Goal: Task Accomplishment & Management: Use online tool/utility

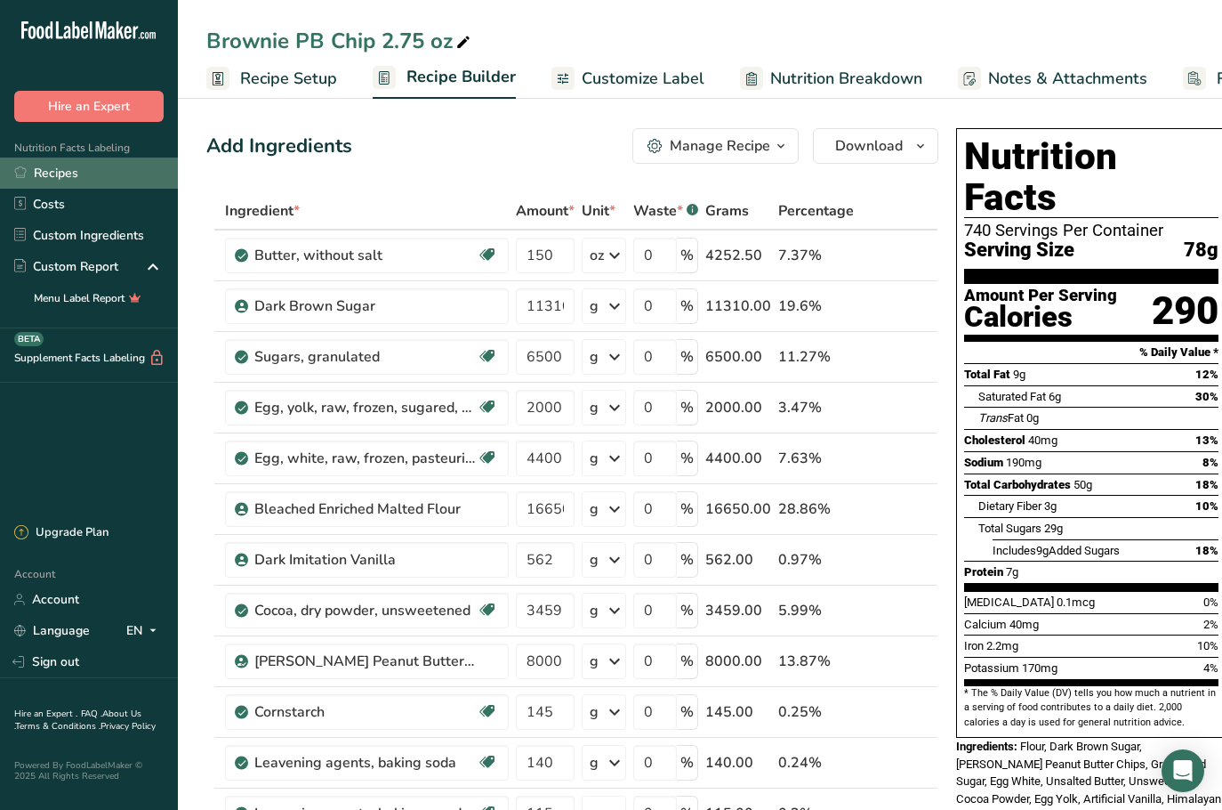
click at [49, 173] on link "Recipes" at bounding box center [89, 172] width 178 height 31
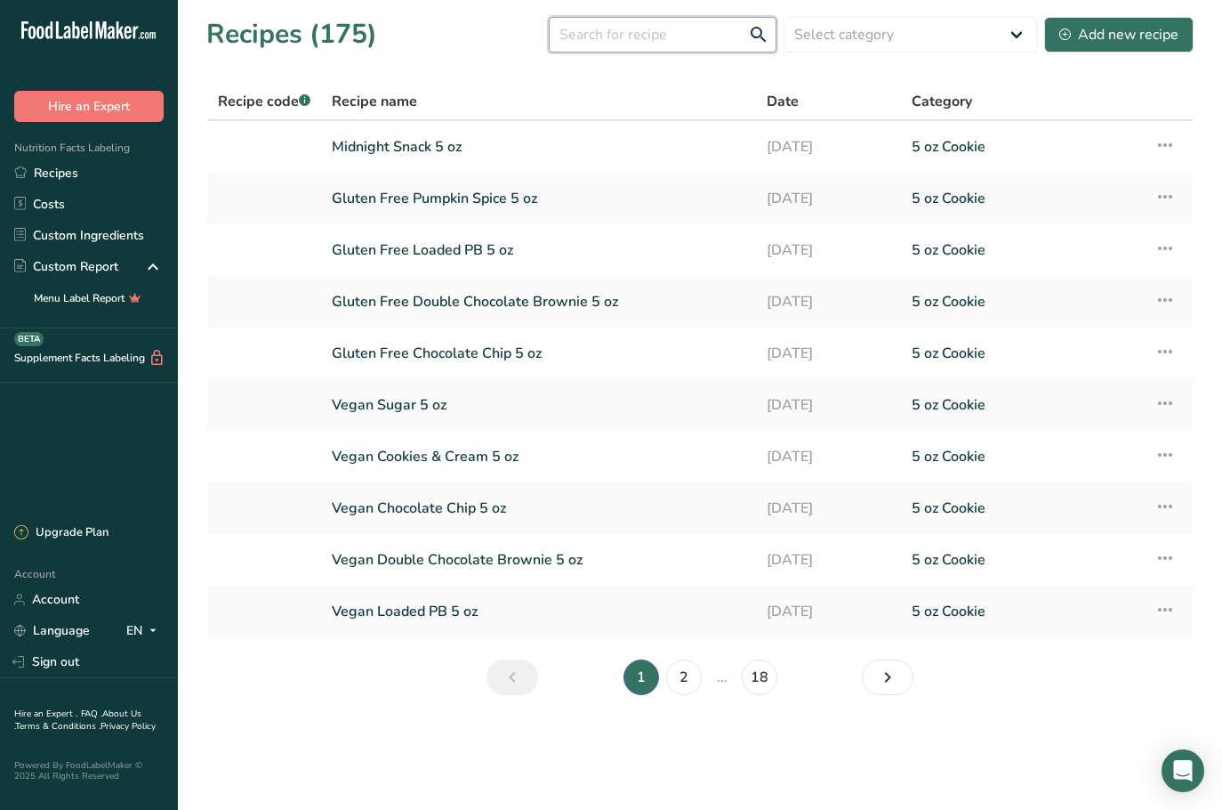
click at [698, 43] on input "text" at bounding box center [663, 35] width 228 height 36
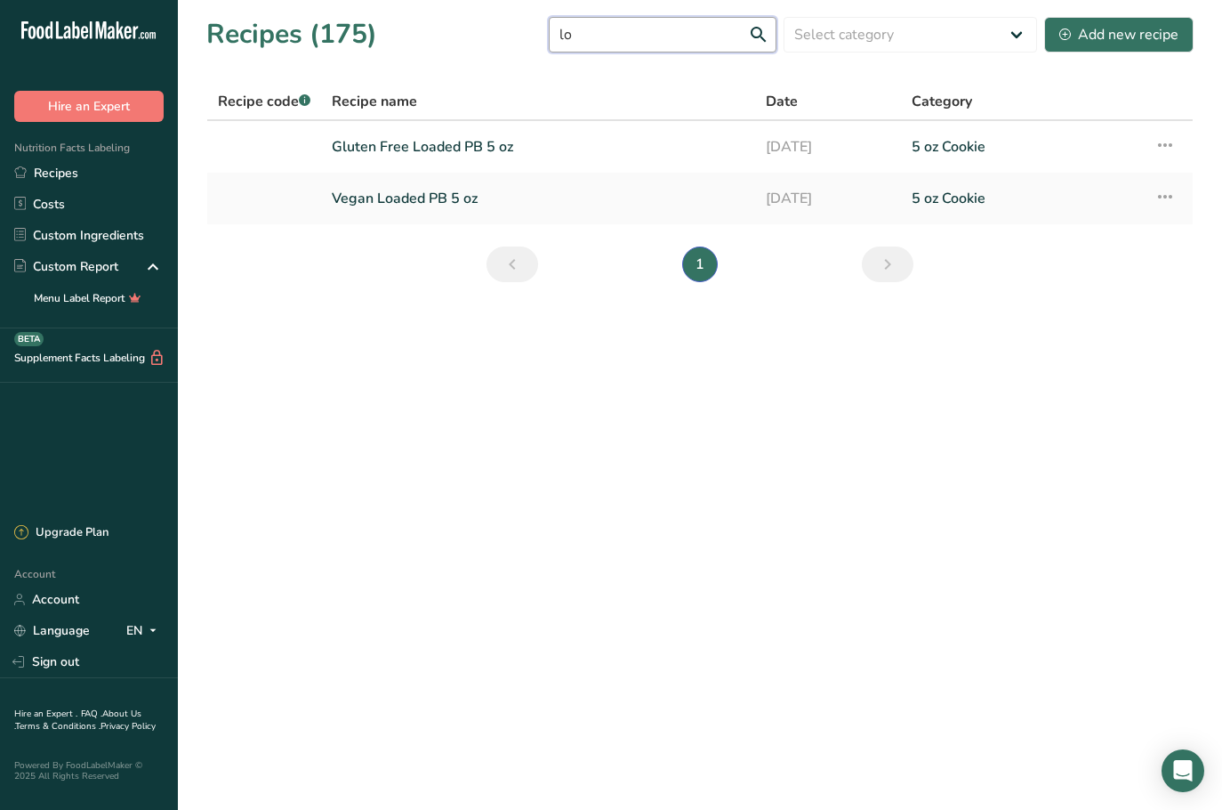
type input "l"
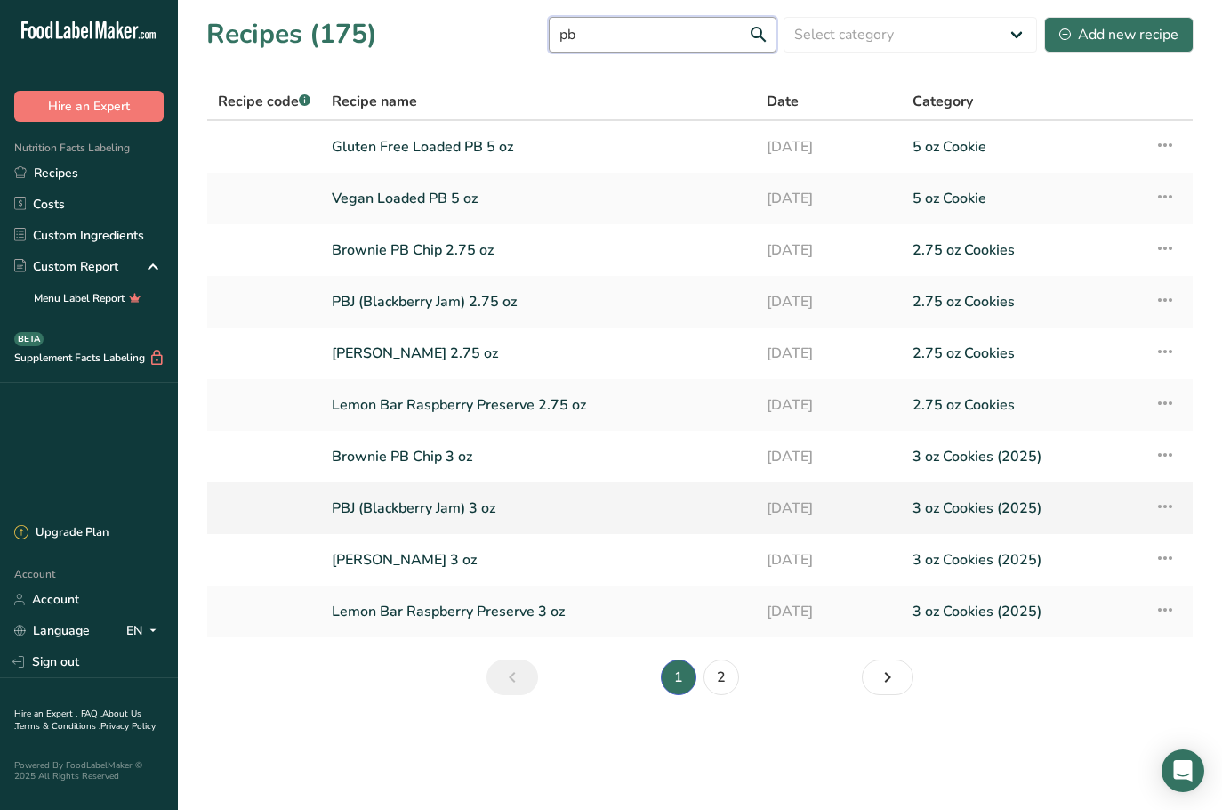
type input "pb"
click at [444, 504] on link "PBJ (Blackberry Jam) 3 oz" at bounding box center [539, 507] width 414 height 37
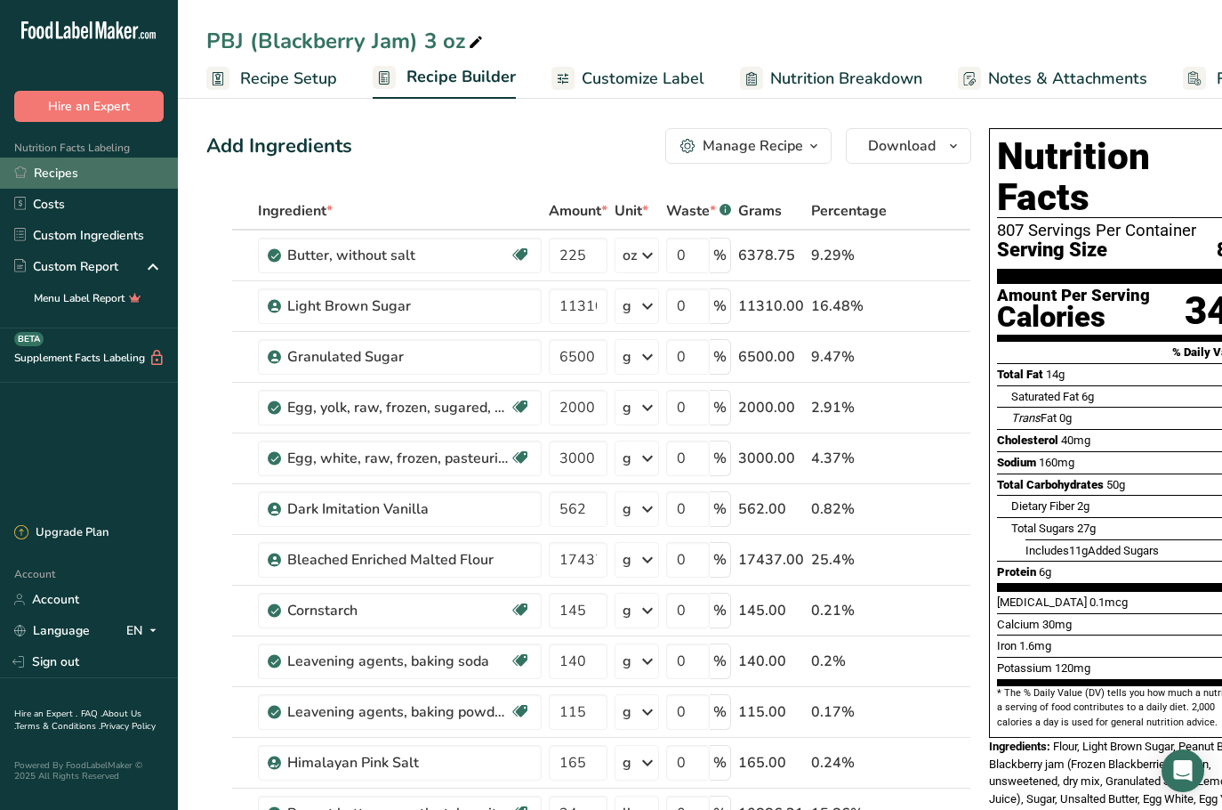
click at [69, 163] on link "Recipes" at bounding box center [89, 172] width 178 height 31
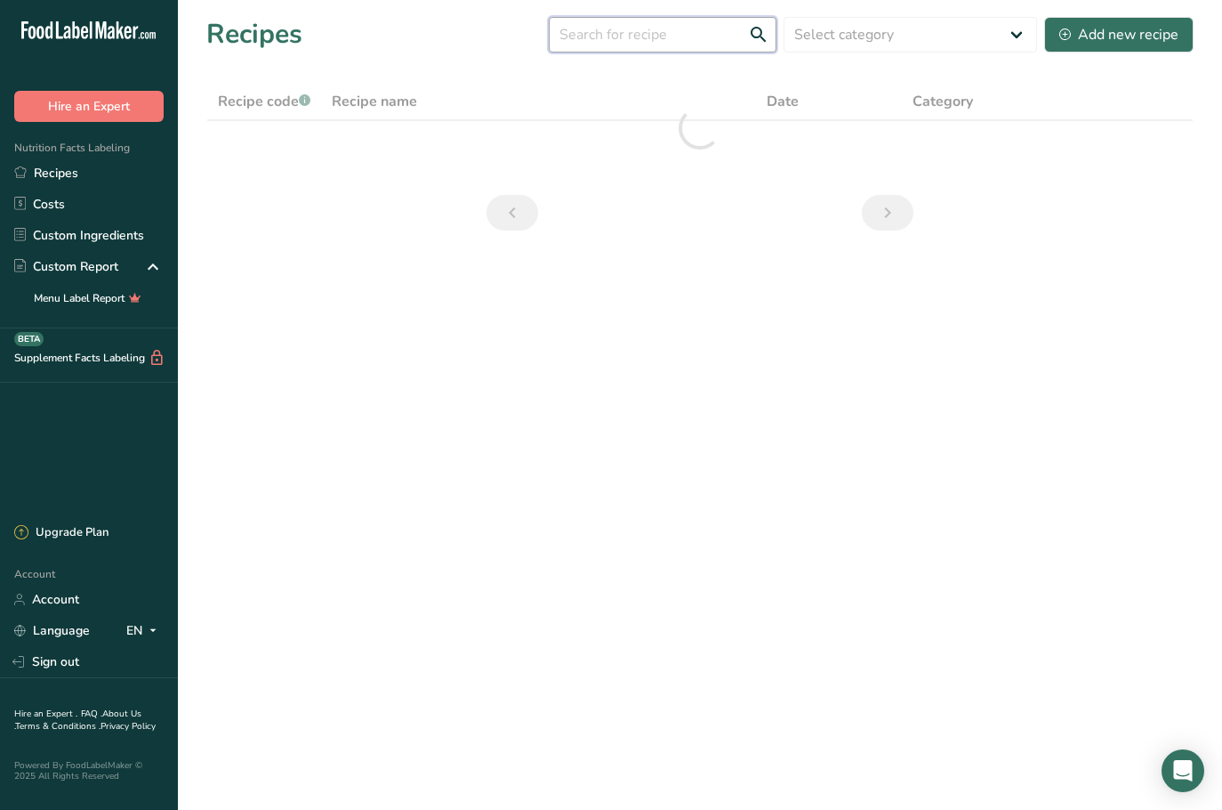
click at [638, 43] on input "text" at bounding box center [663, 35] width 228 height 36
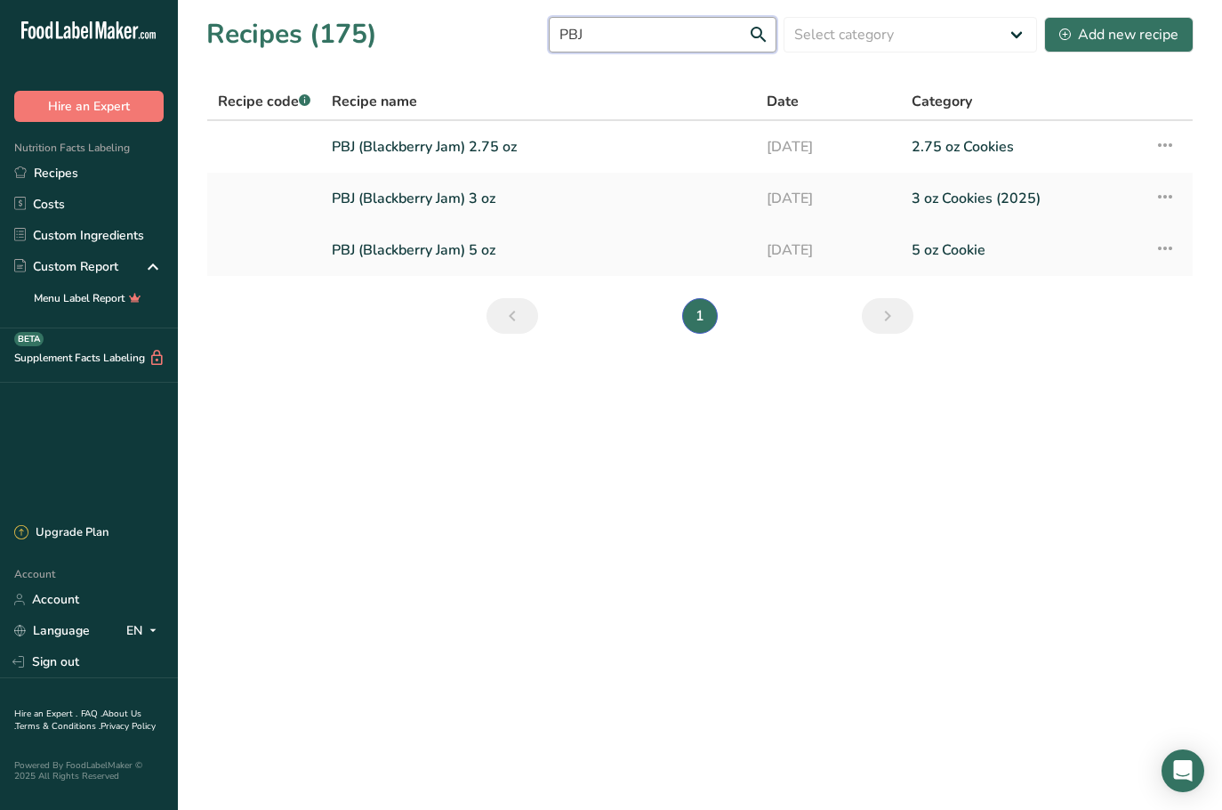
type input "PBJ"
click at [504, 243] on link "PBJ (Blackberry Jam) 5 oz" at bounding box center [539, 249] width 414 height 37
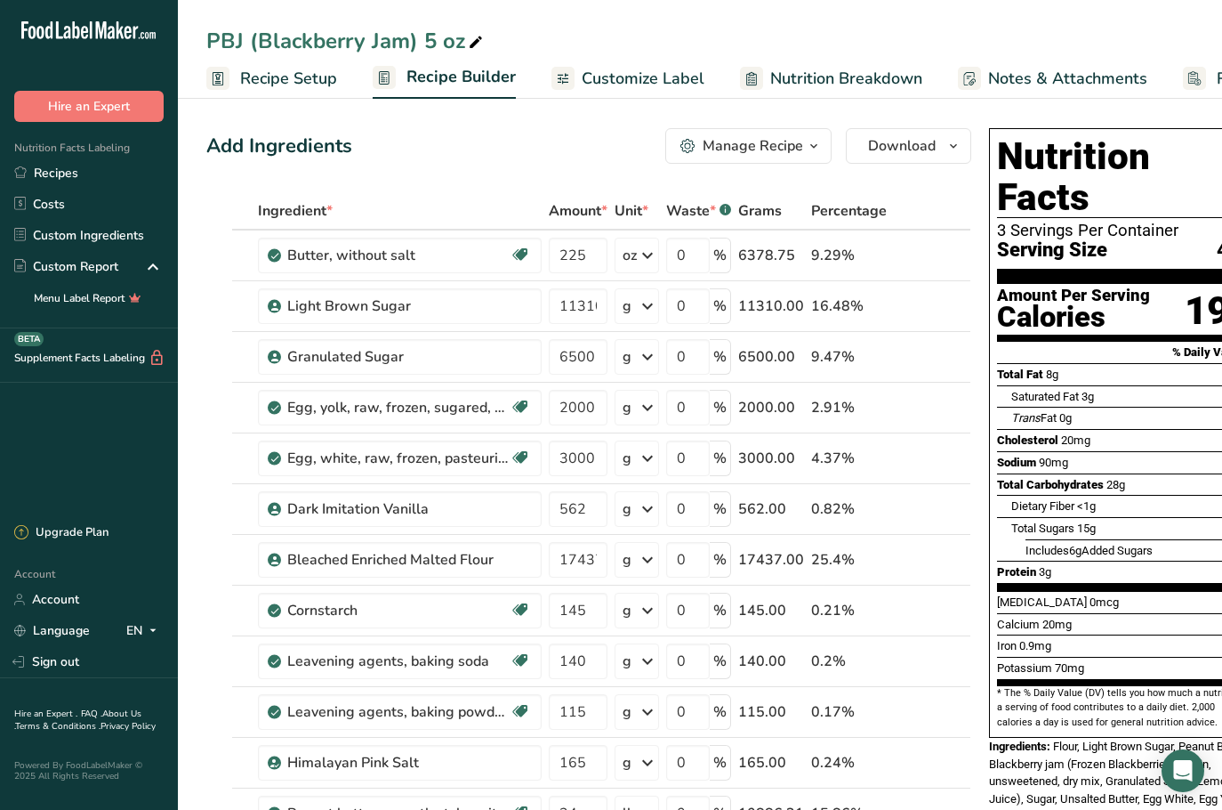
click at [747, 137] on div "Manage Recipe" at bounding box center [753, 145] width 101 height 21
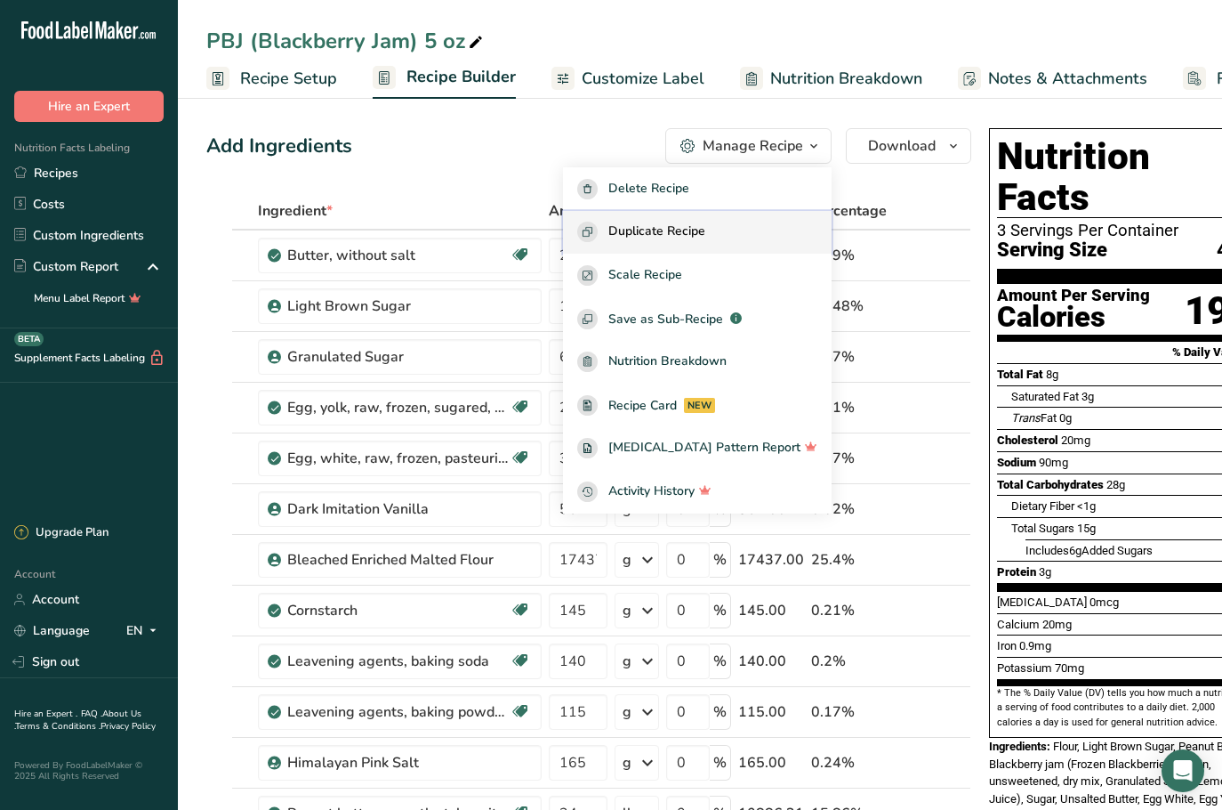
click at [705, 234] on span "Duplicate Recipe" at bounding box center [657, 232] width 97 height 20
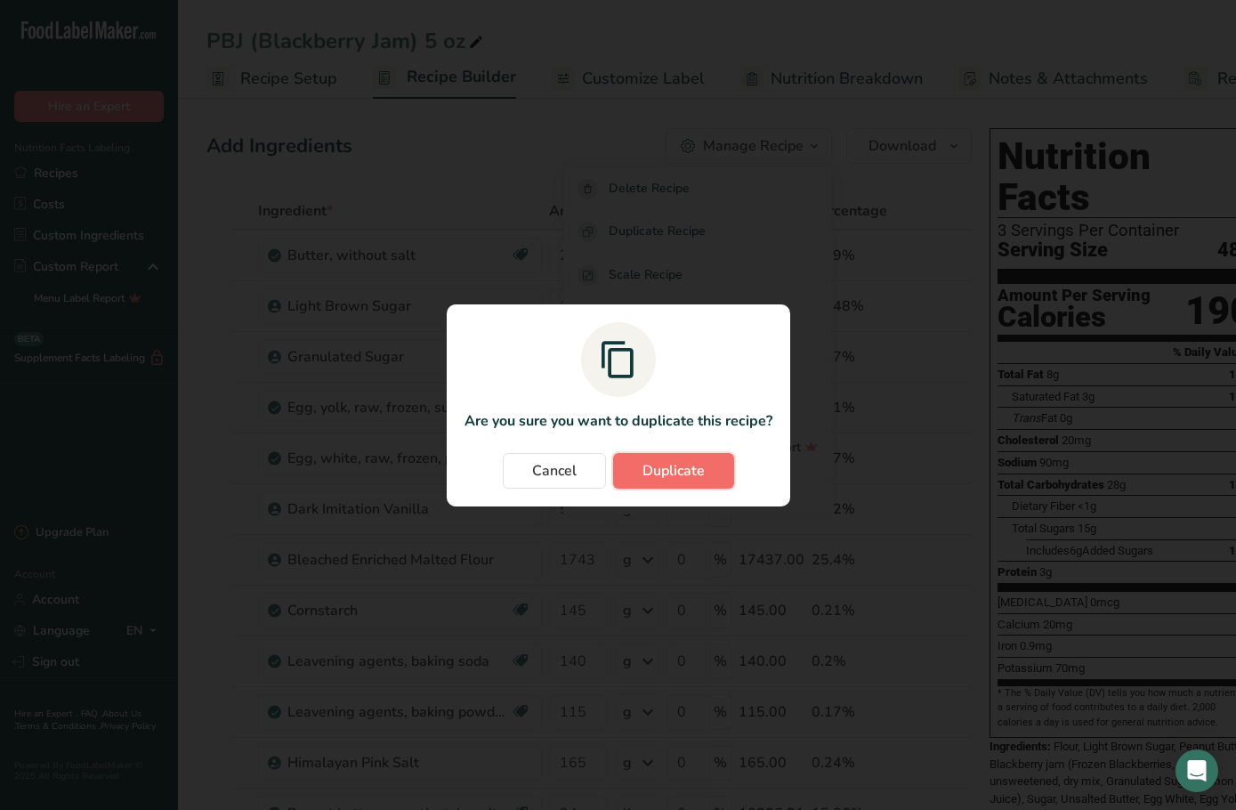
click at [673, 479] on span "Duplicate" at bounding box center [673, 470] width 62 height 21
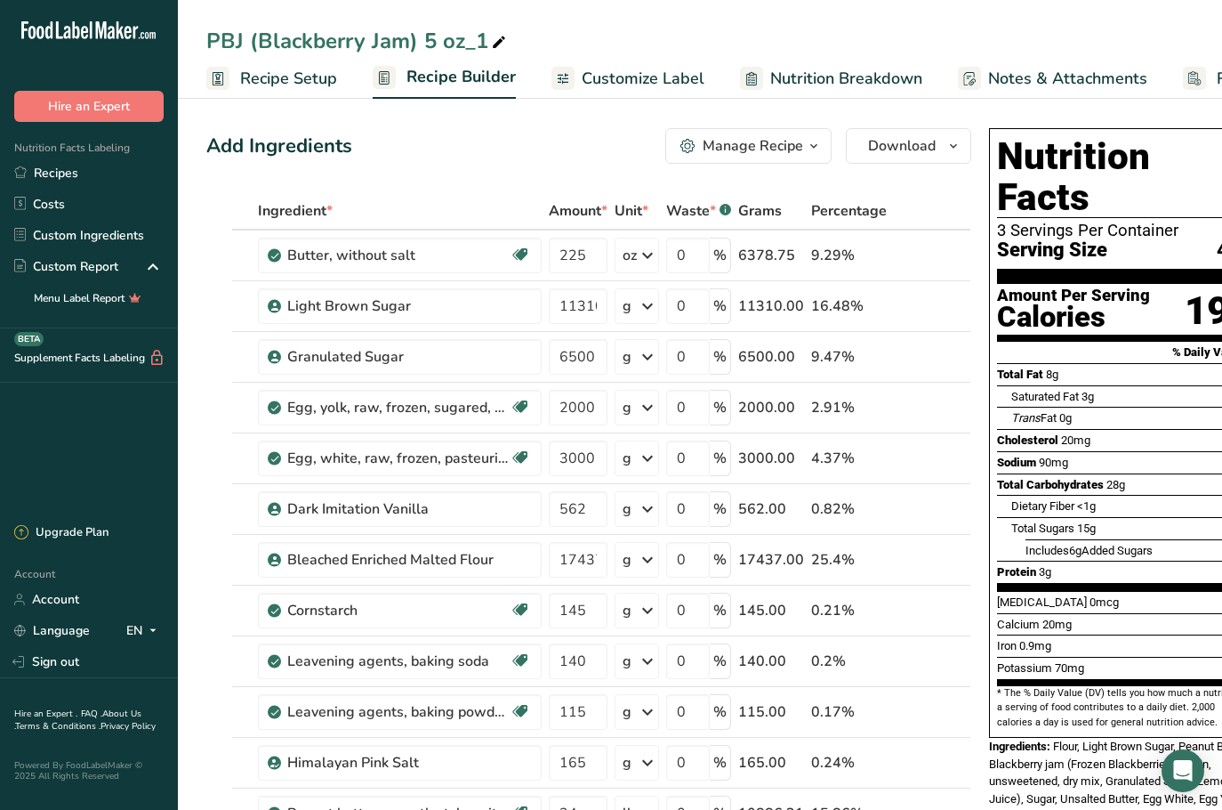
click at [475, 40] on div "PBJ (Blackberry Jam) 5 oz_1" at bounding box center [357, 41] width 303 height 32
drag, startPoint x: 411, startPoint y: 44, endPoint x: 353, endPoint y: 43, distance: 57.8
click at [353, 43] on input "PBJ (Blackberry Jam) 5 oz" at bounding box center [700, 41] width 988 height 32
drag, startPoint x: 414, startPoint y: 39, endPoint x: 230, endPoint y: 43, distance: 183.3
click at [230, 43] on input "PBJ (Blackberry Jam) 5 oz" at bounding box center [700, 41] width 988 height 32
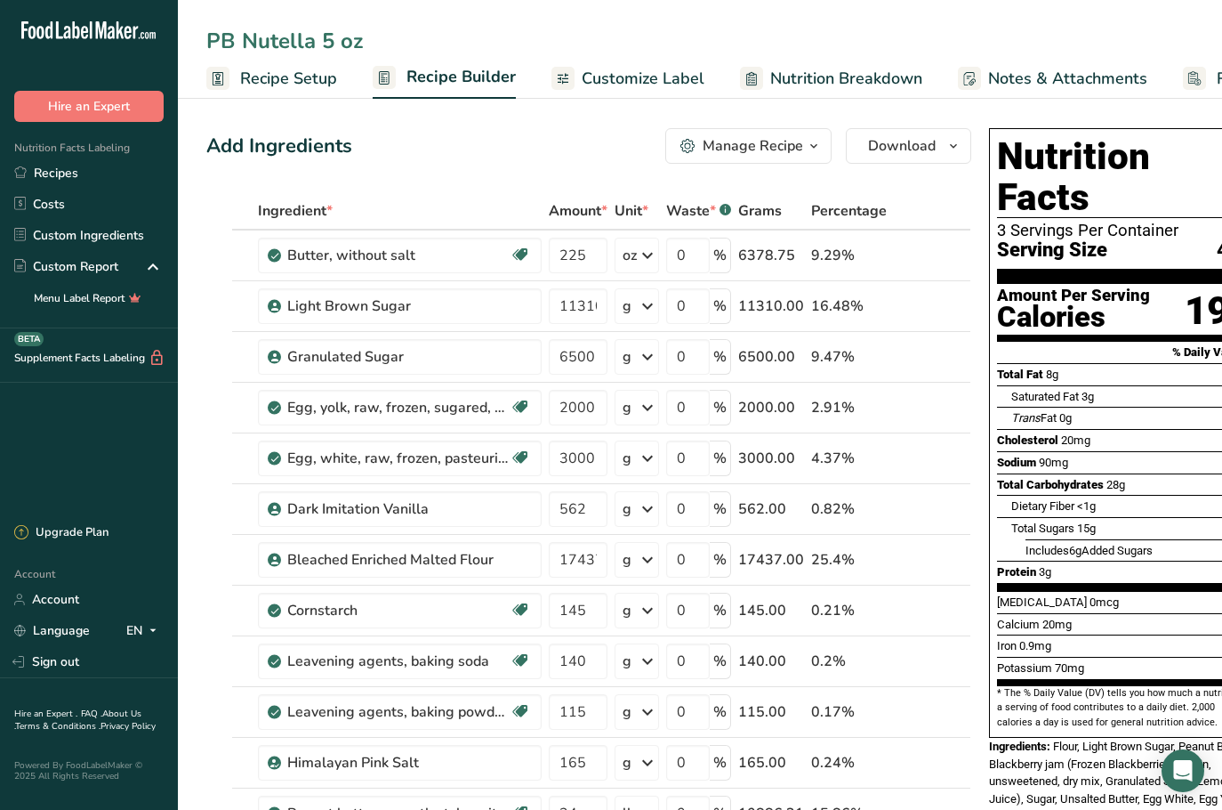
type input "PB Nutella 5 oz"
click at [439, 159] on div "Add Ingredients Manage Recipe Delete Recipe Duplicate Recipe Scale Recipe Save …" at bounding box center [588, 146] width 765 height 36
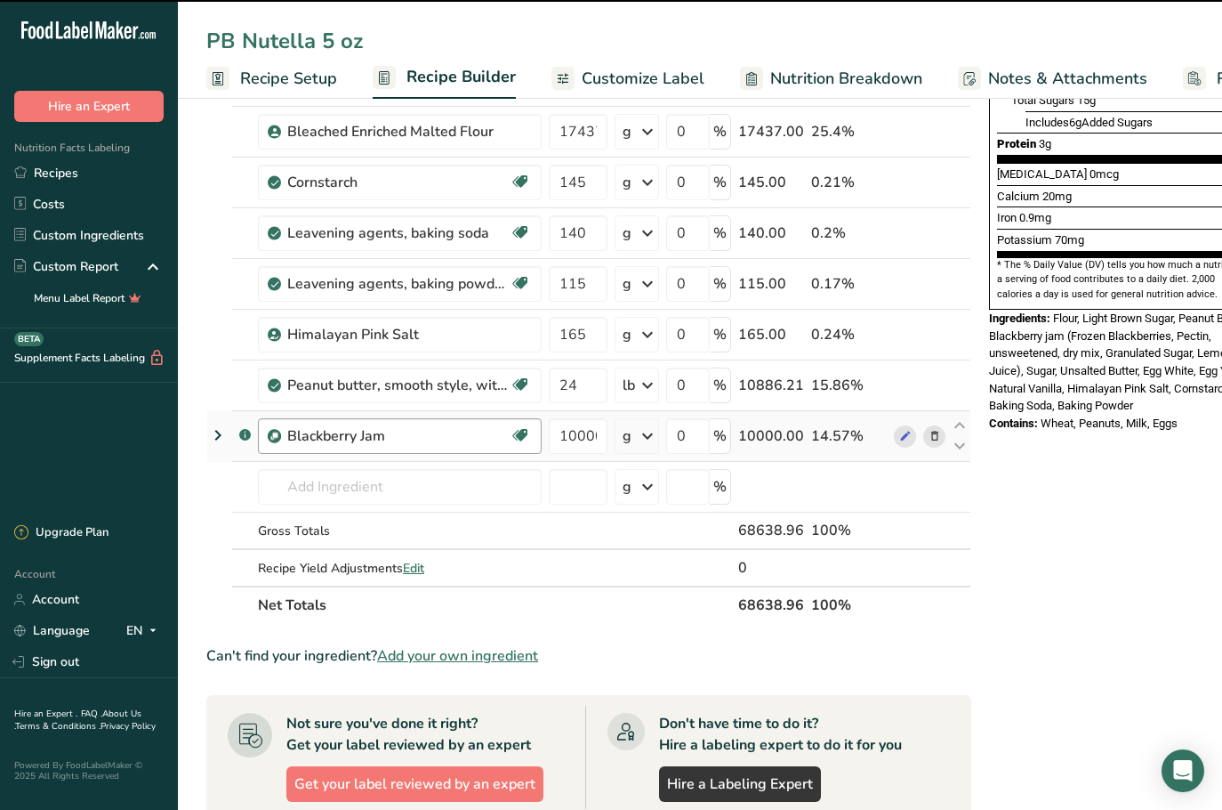
scroll to position [445, 0]
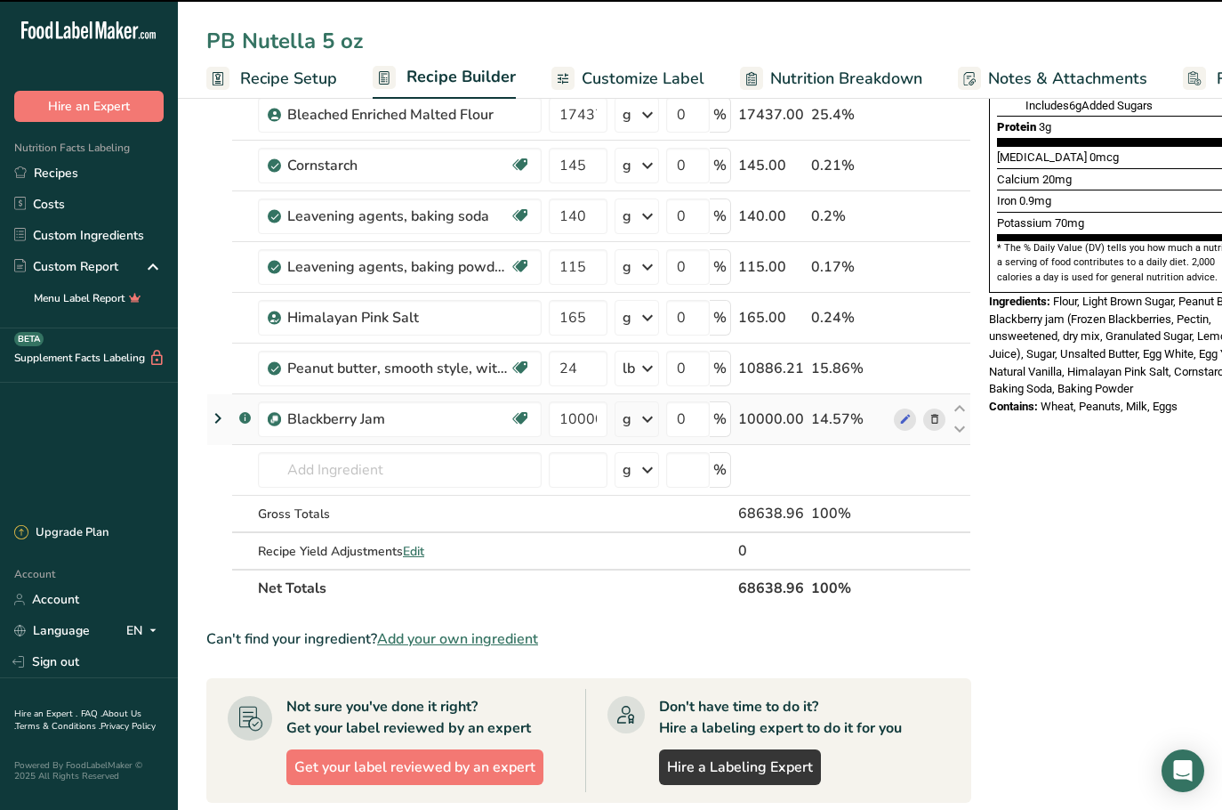
click at [938, 415] on icon at bounding box center [935, 419] width 12 height 19
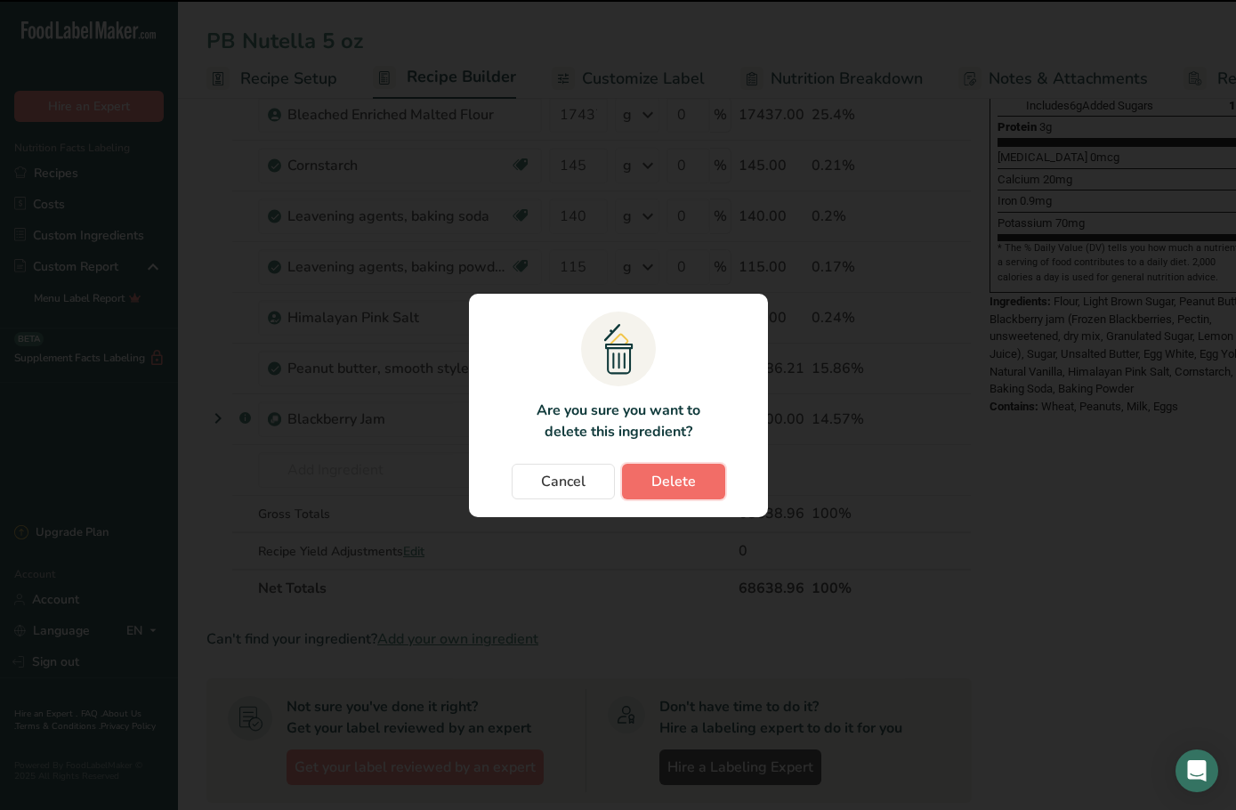
click at [668, 476] on span "Delete" at bounding box center [673, 481] width 44 height 21
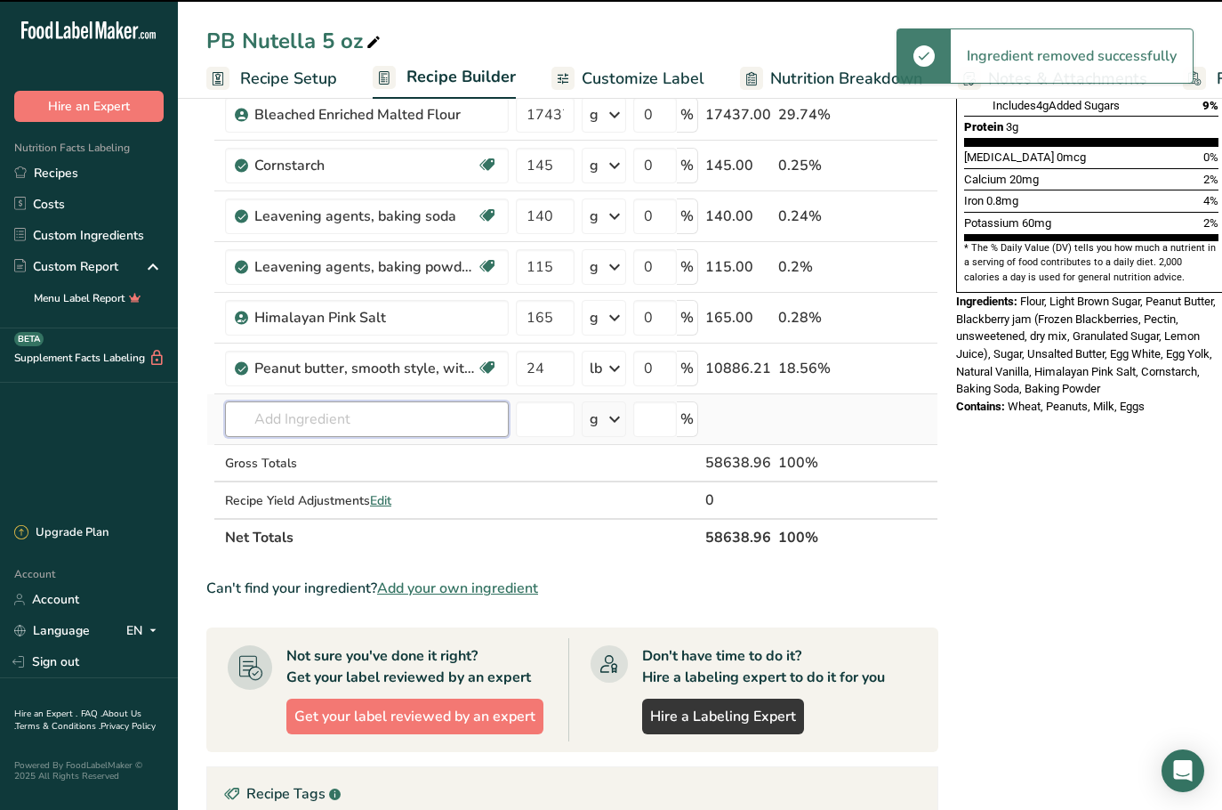
click at [275, 432] on input "text" at bounding box center [367, 419] width 284 height 36
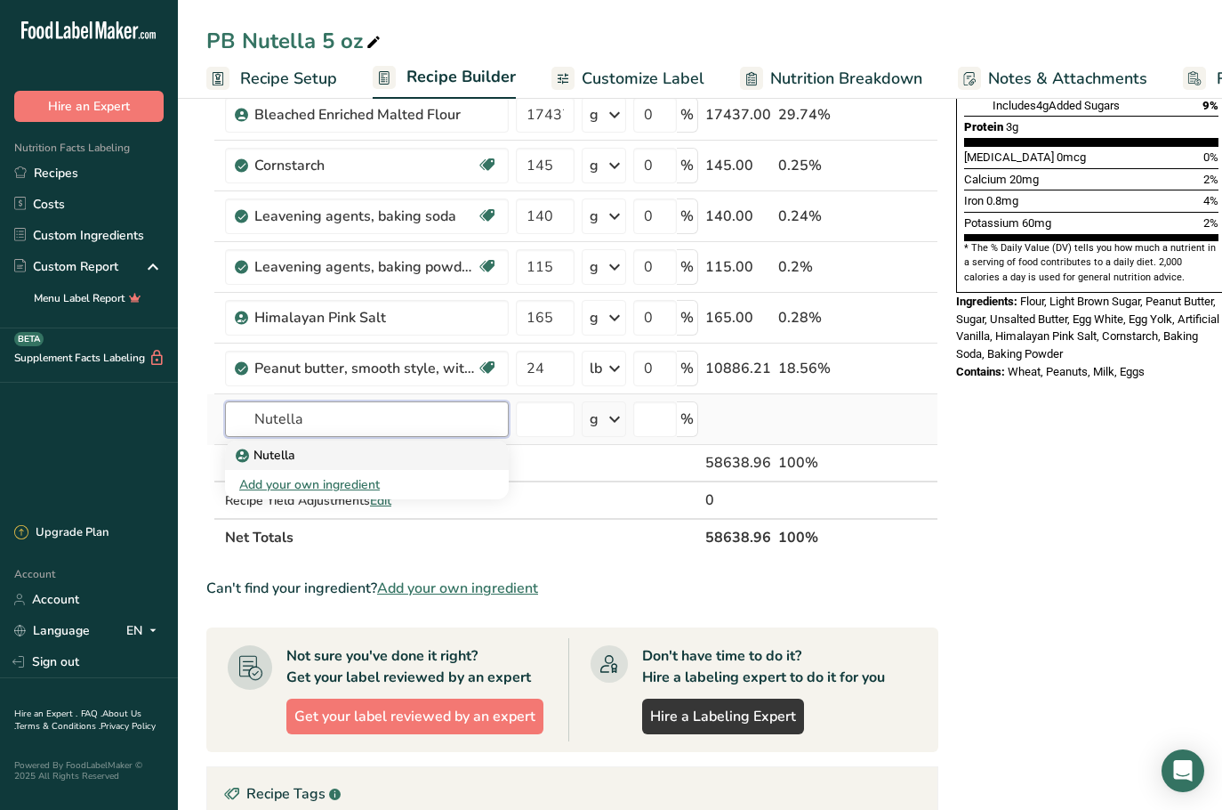
type input "Nutella"
click at [304, 449] on div "Nutella" at bounding box center [352, 455] width 227 height 19
type input "Nutella"
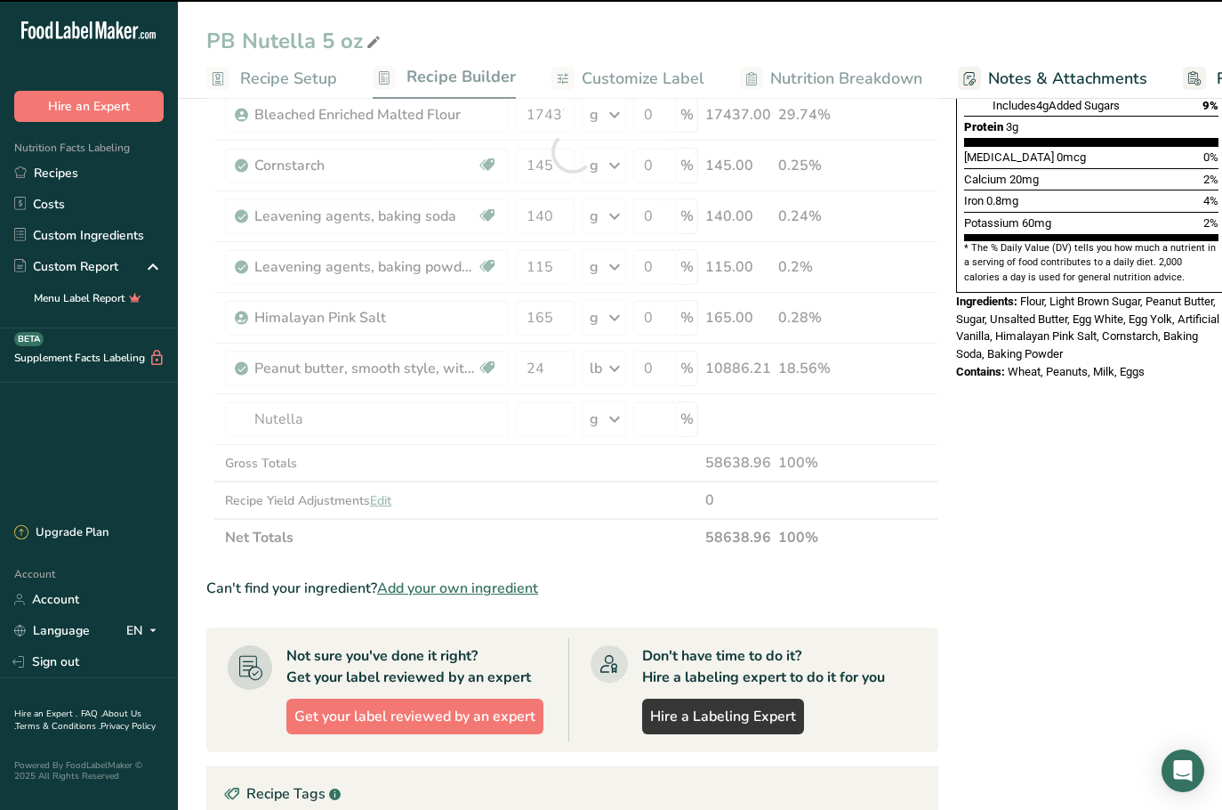
type input "0"
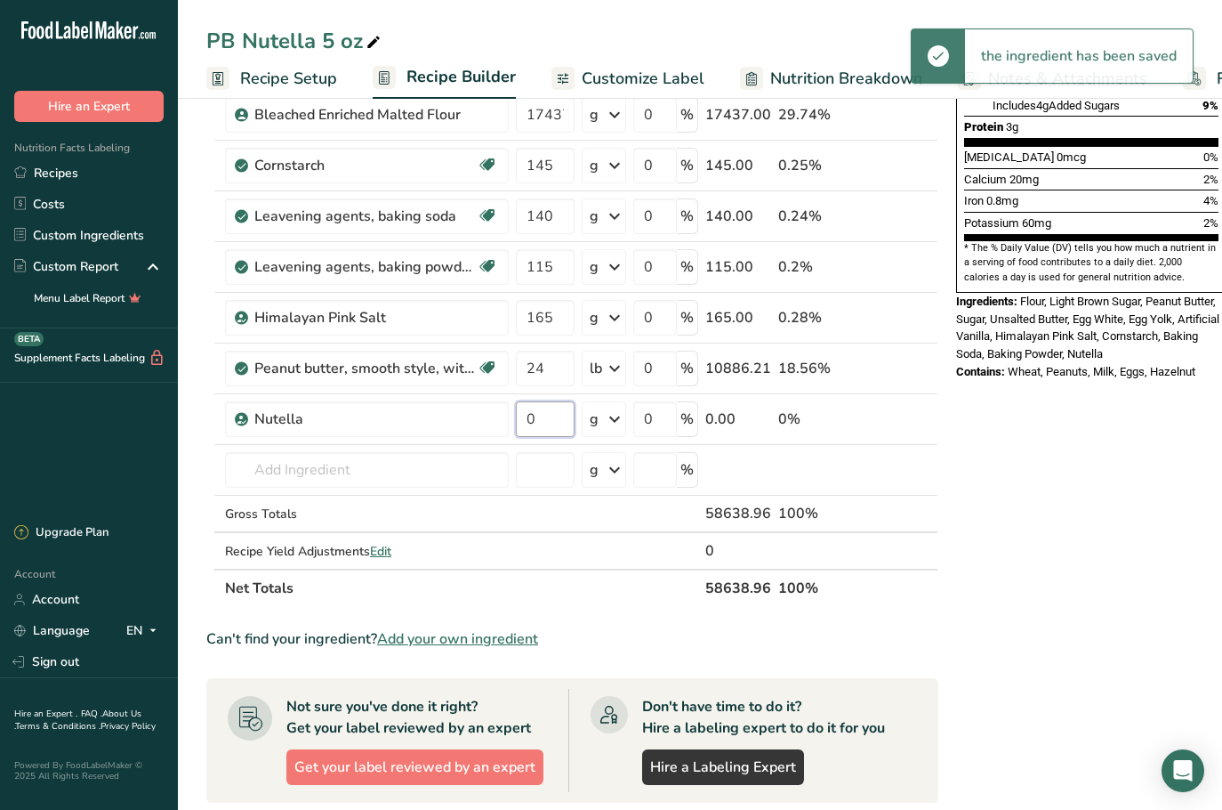
click at [547, 421] on input "0" at bounding box center [545, 419] width 59 height 36
drag, startPoint x: 547, startPoint y: 421, endPoint x: 507, endPoint y: 416, distance: 40.3
click at [507, 416] on tr "Nutella 0 g Weight Units g kg mg See more Volume Units l Volume units require a…" at bounding box center [572, 419] width 730 height 51
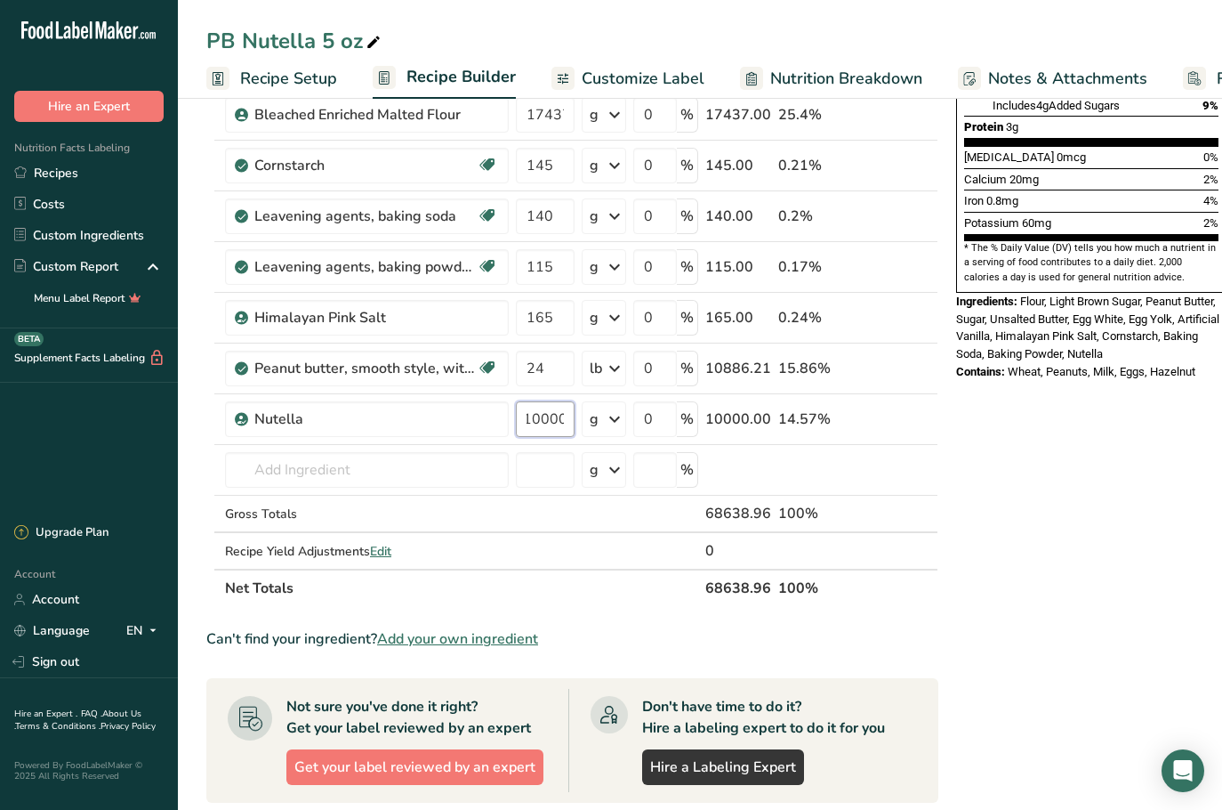
type input "10000"
click at [1173, 557] on div "Nutrition Facts 3 Servings Per Container Serving Size 41g Amount Per Serving Ca…" at bounding box center [1091, 424] width 285 height 1496
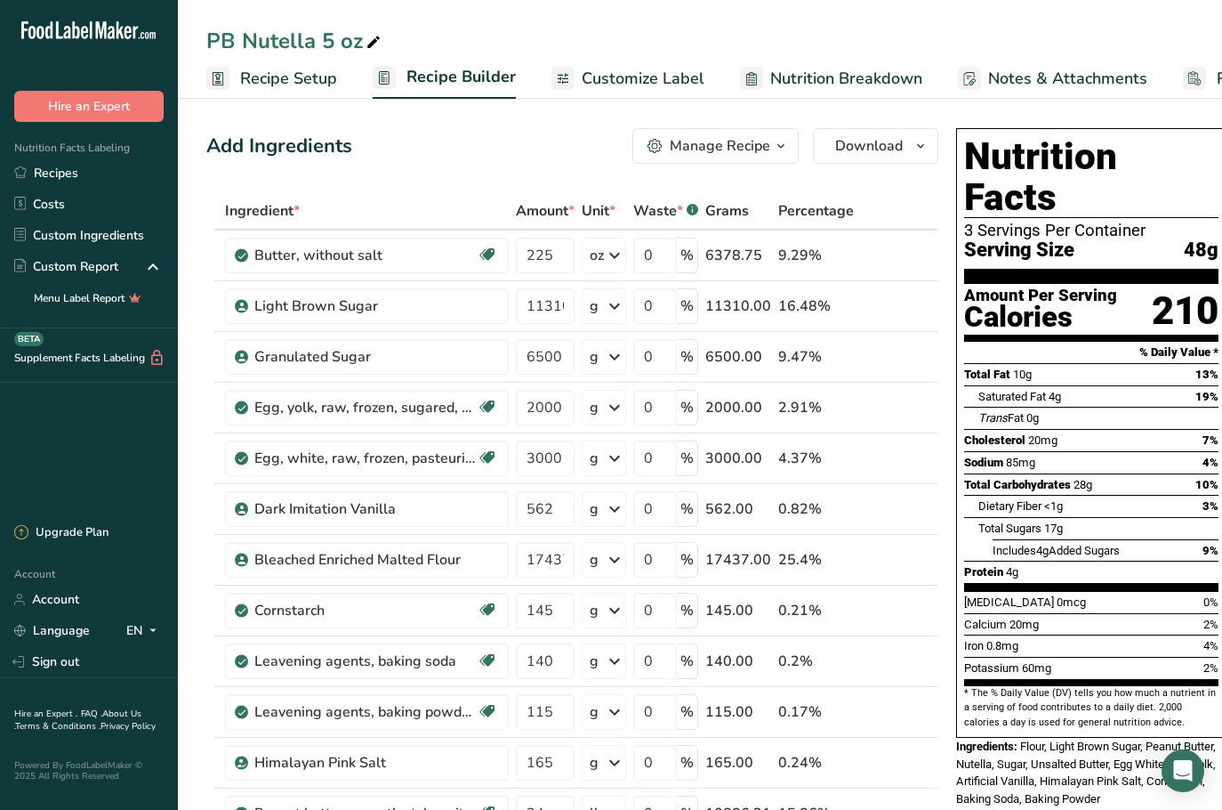
click at [88, 176] on link "Recipes" at bounding box center [89, 172] width 178 height 31
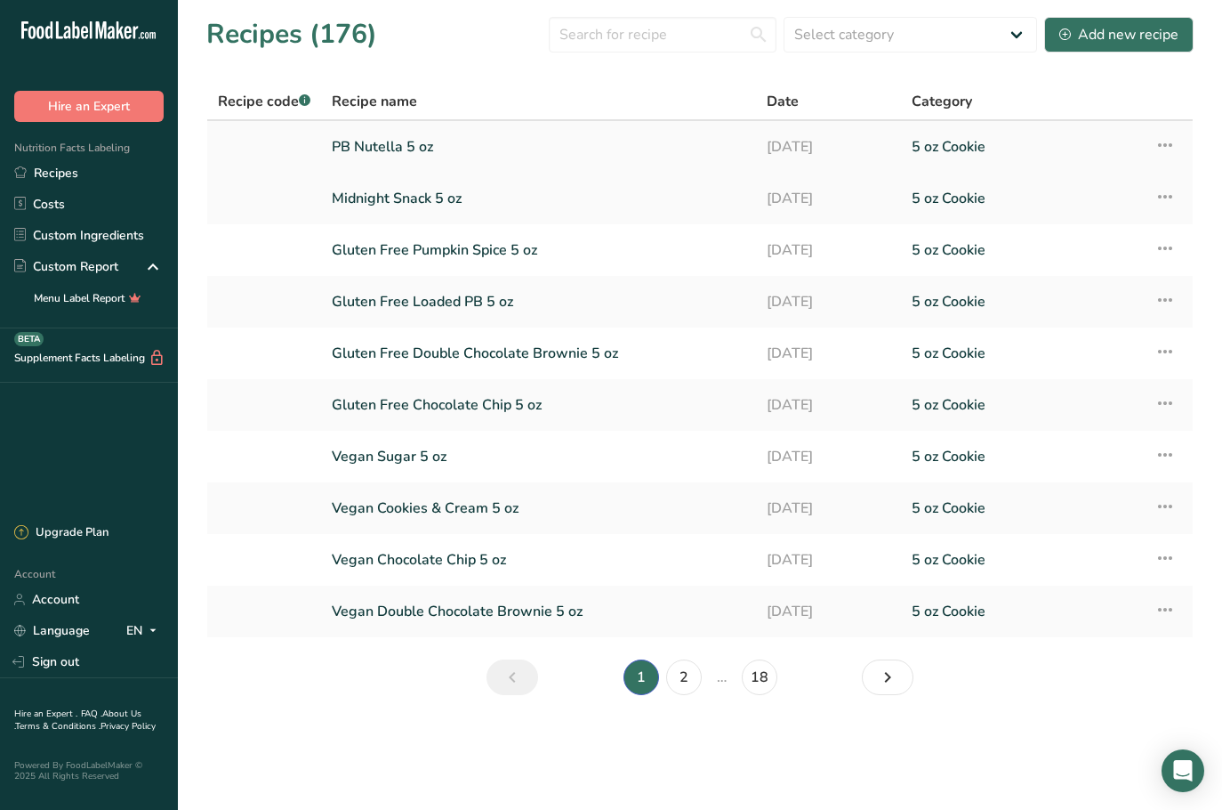
click at [405, 132] on link "PB Nutella 5 oz" at bounding box center [539, 146] width 414 height 37
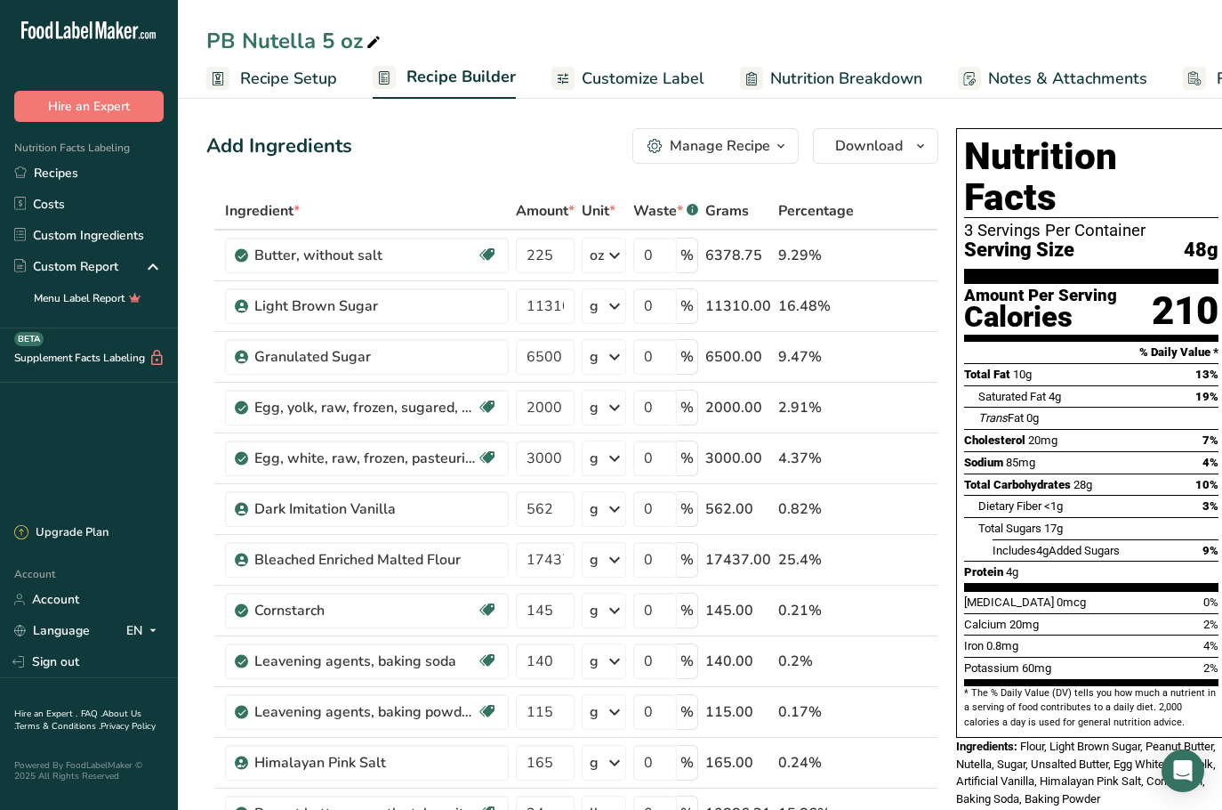
click at [769, 133] on button "Manage Recipe" at bounding box center [716, 146] width 166 height 36
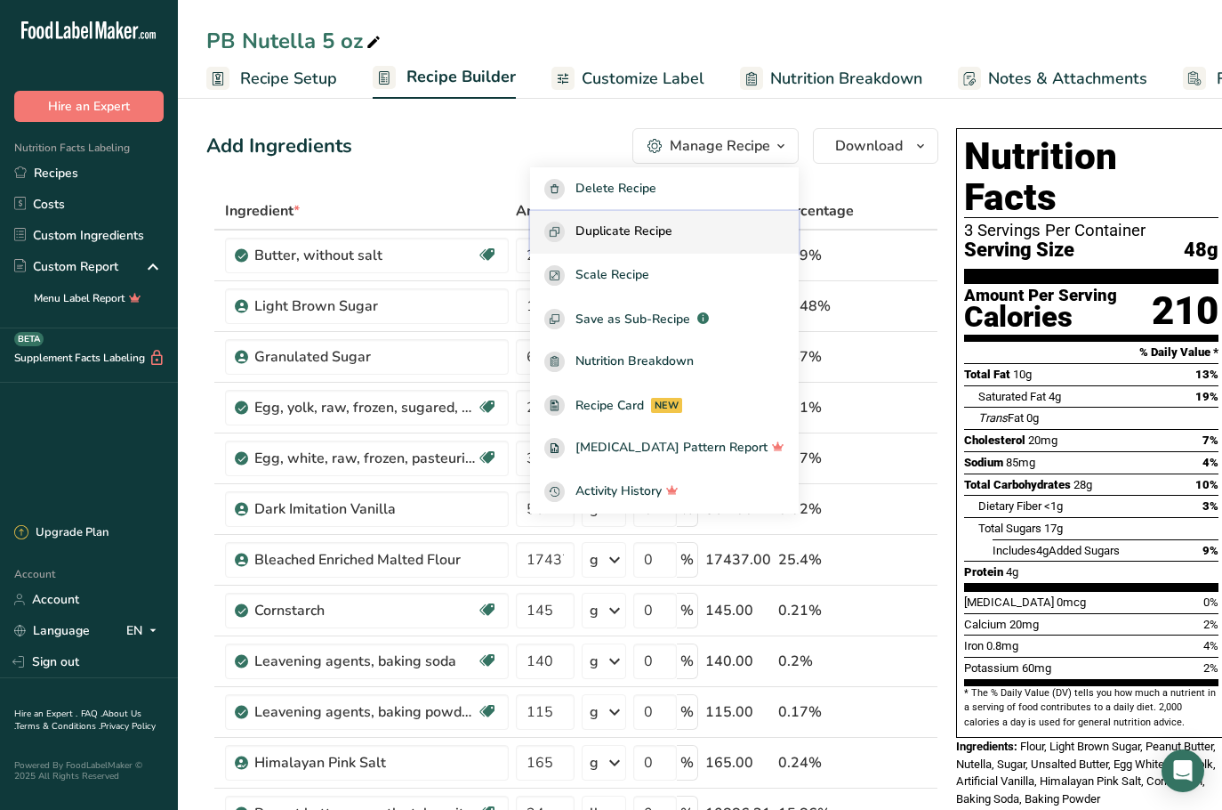
click at [673, 230] on span "Duplicate Recipe" at bounding box center [624, 232] width 97 height 20
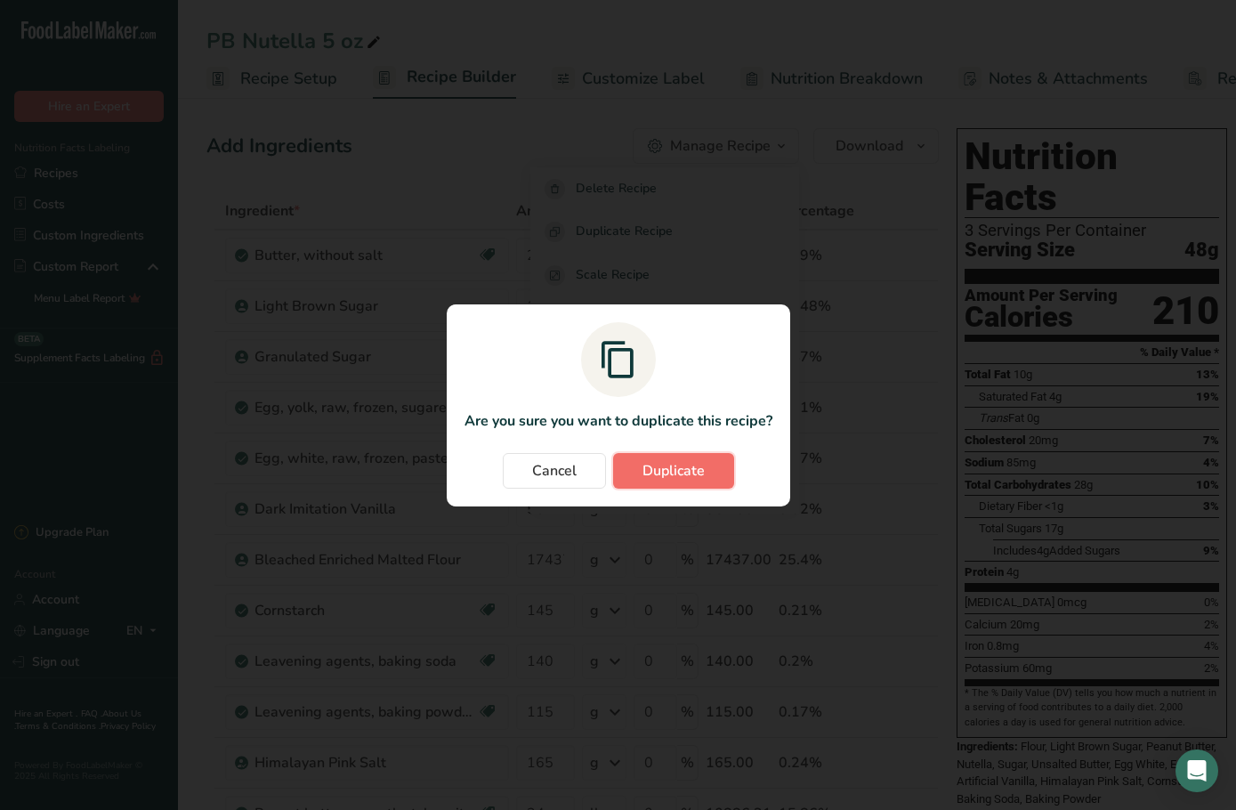
click at [665, 480] on span "Duplicate" at bounding box center [673, 470] width 62 height 21
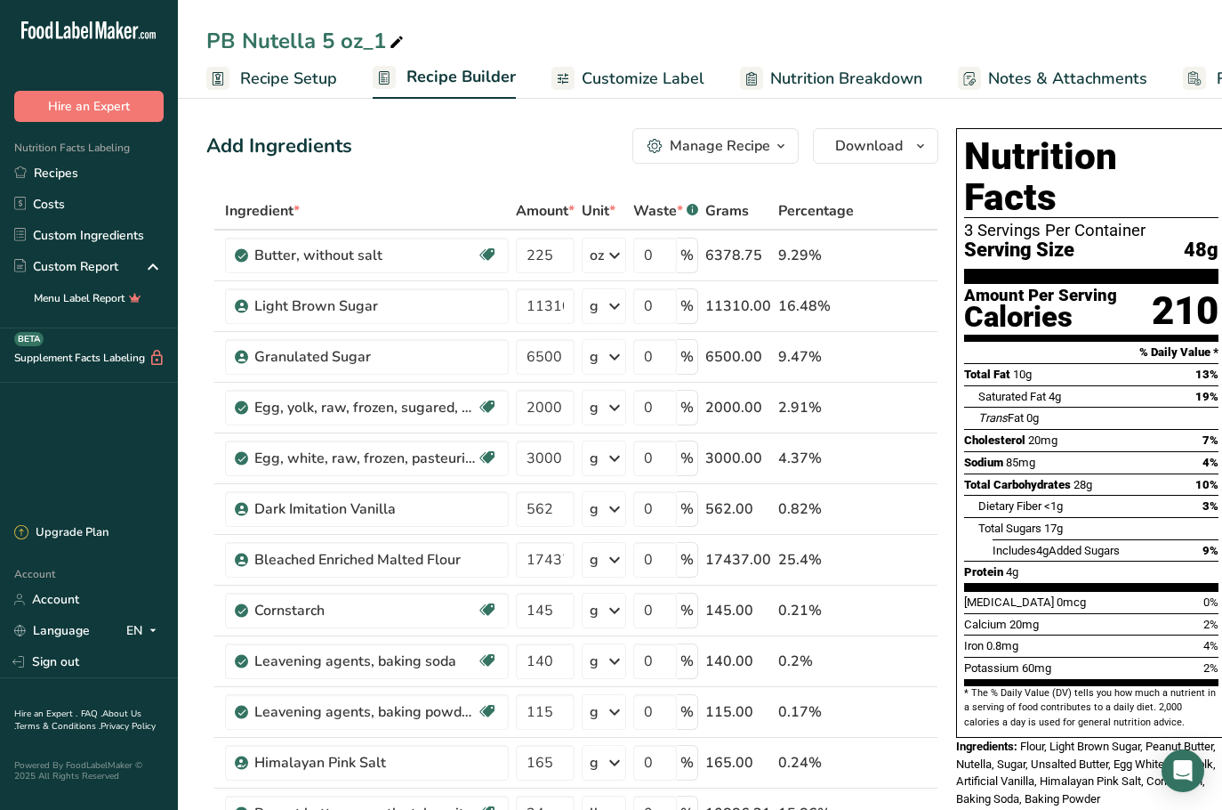
click at [375, 36] on div "PB Nutella 5 oz_1" at bounding box center [306, 41] width 201 height 32
drag, startPoint x: 378, startPoint y: 36, endPoint x: 360, endPoint y: 36, distance: 17.8
click at [360, 36] on input "PB Nutella 5 oz_1" at bounding box center [700, 41] width 988 height 32
click at [335, 42] on input "PB Nutella 5 oz" at bounding box center [700, 41] width 988 height 32
type input "PB Nutella 2.75 oz"
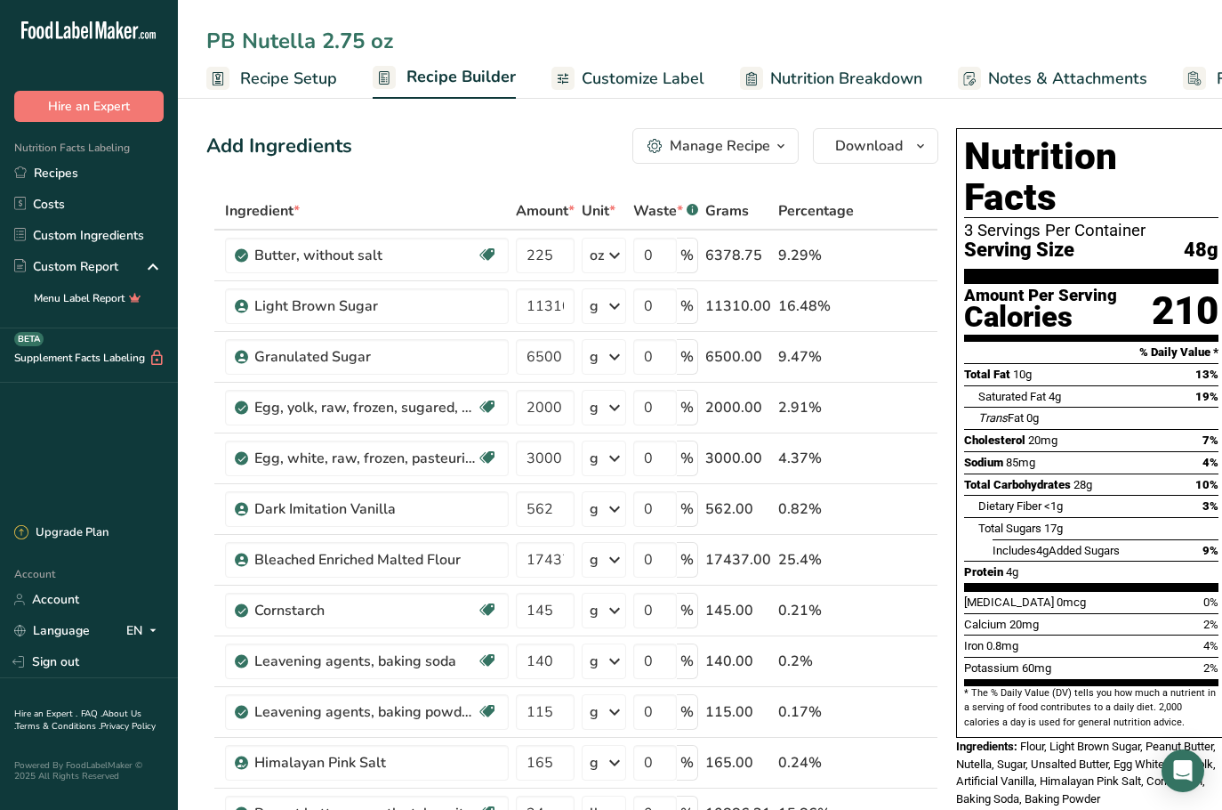
click at [285, 85] on span "Recipe Setup" at bounding box center [288, 79] width 97 height 24
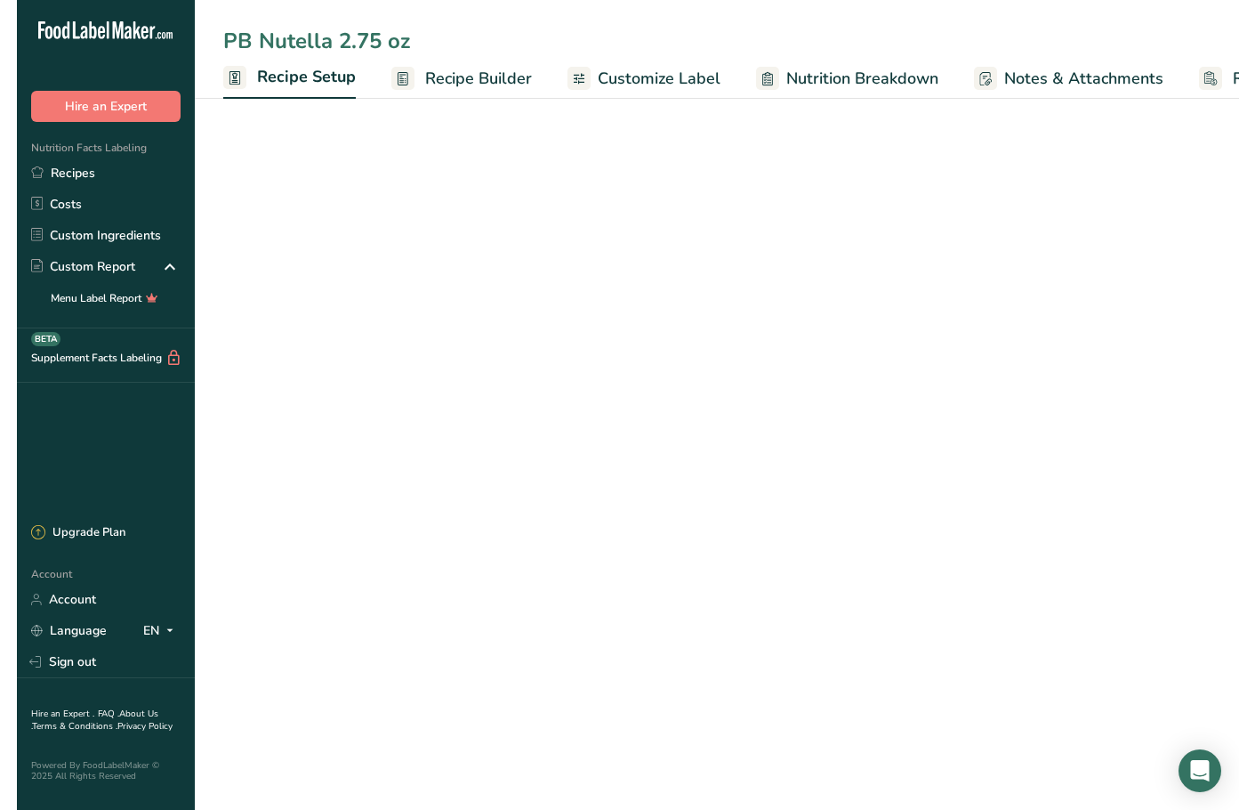
scroll to position [0, 6]
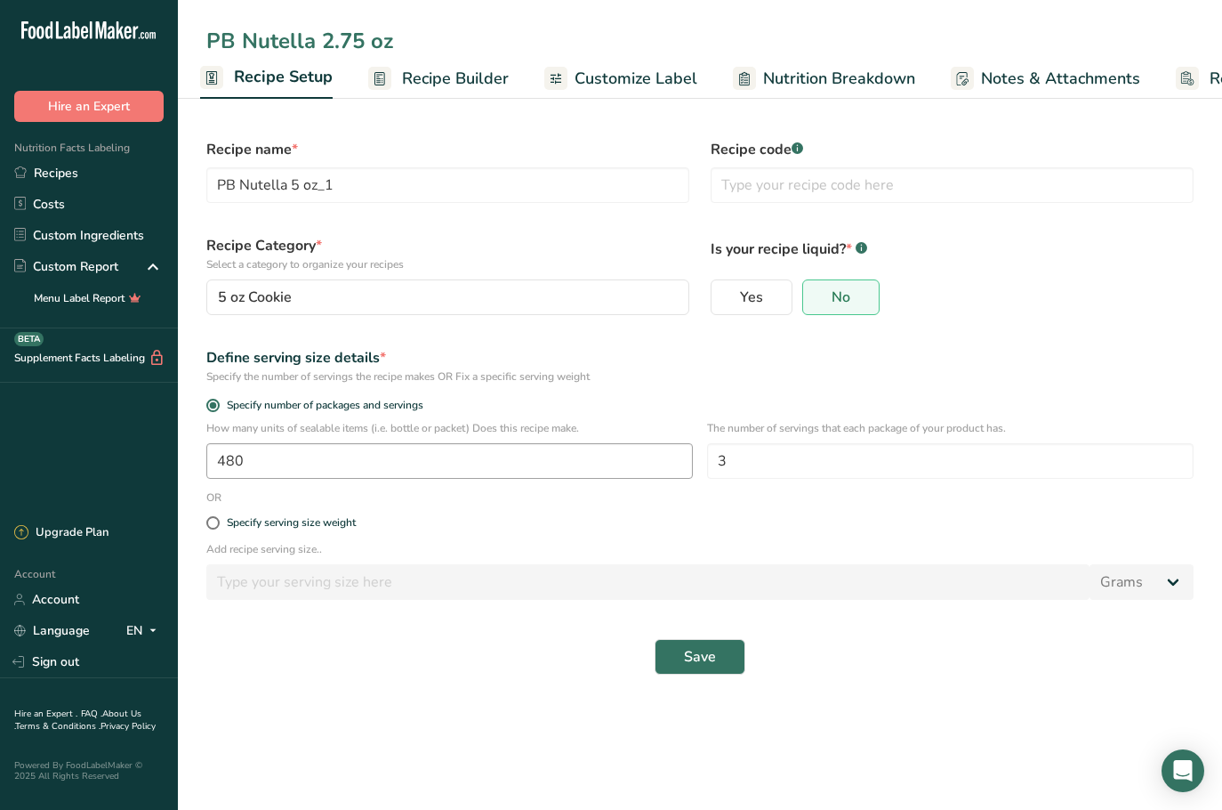
type input "PB Nutella 2.75 oz"
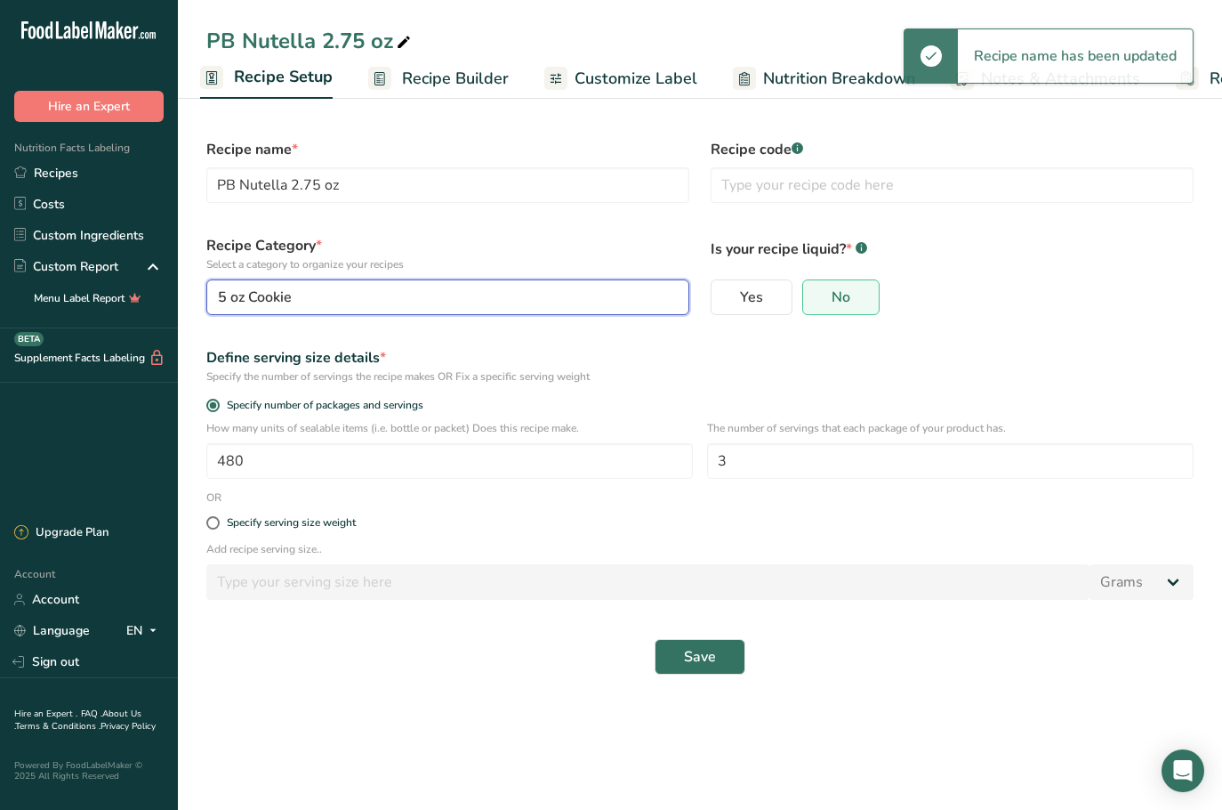
click at [344, 295] on div "5 oz Cookie" at bounding box center [442, 296] width 449 height 21
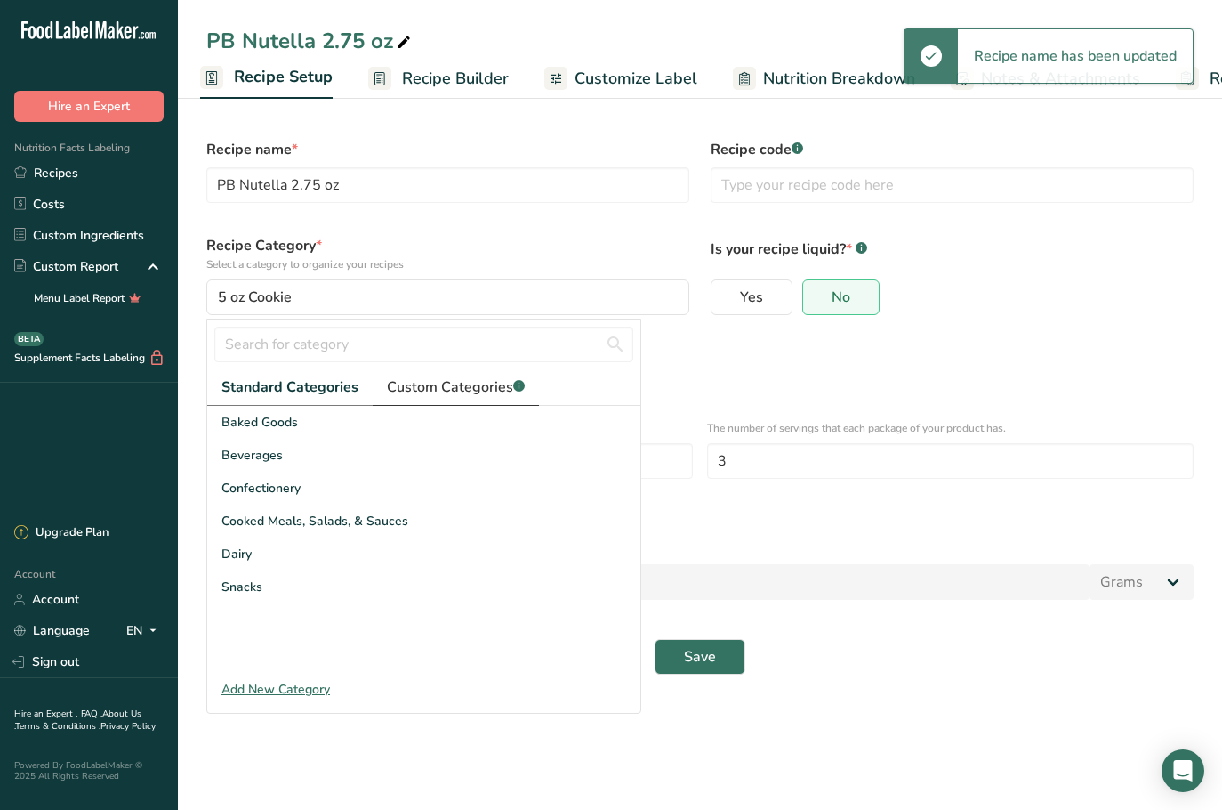
click at [414, 390] on span "Custom Categories .a-a{fill:#347362;}.b-a{fill:#fff;}" at bounding box center [456, 386] width 138 height 21
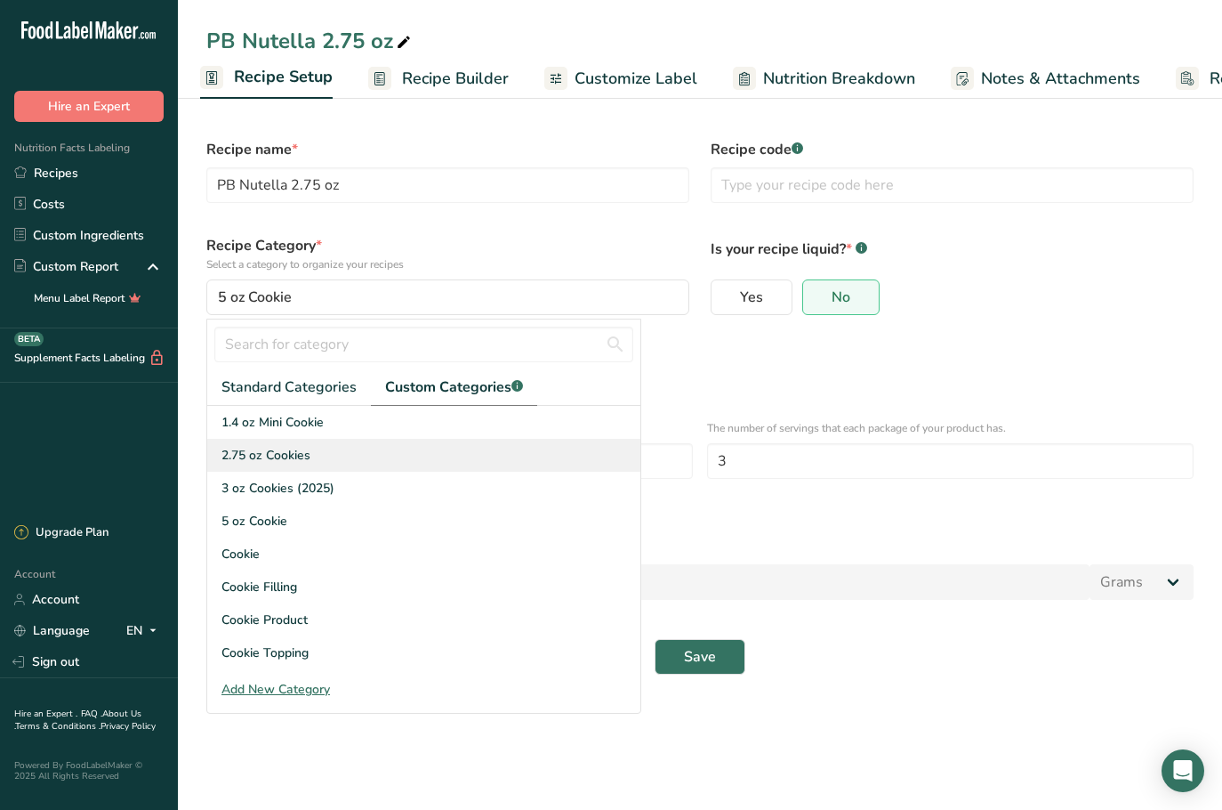
click at [271, 449] on span "2.75 oz Cookies" at bounding box center [266, 455] width 89 height 19
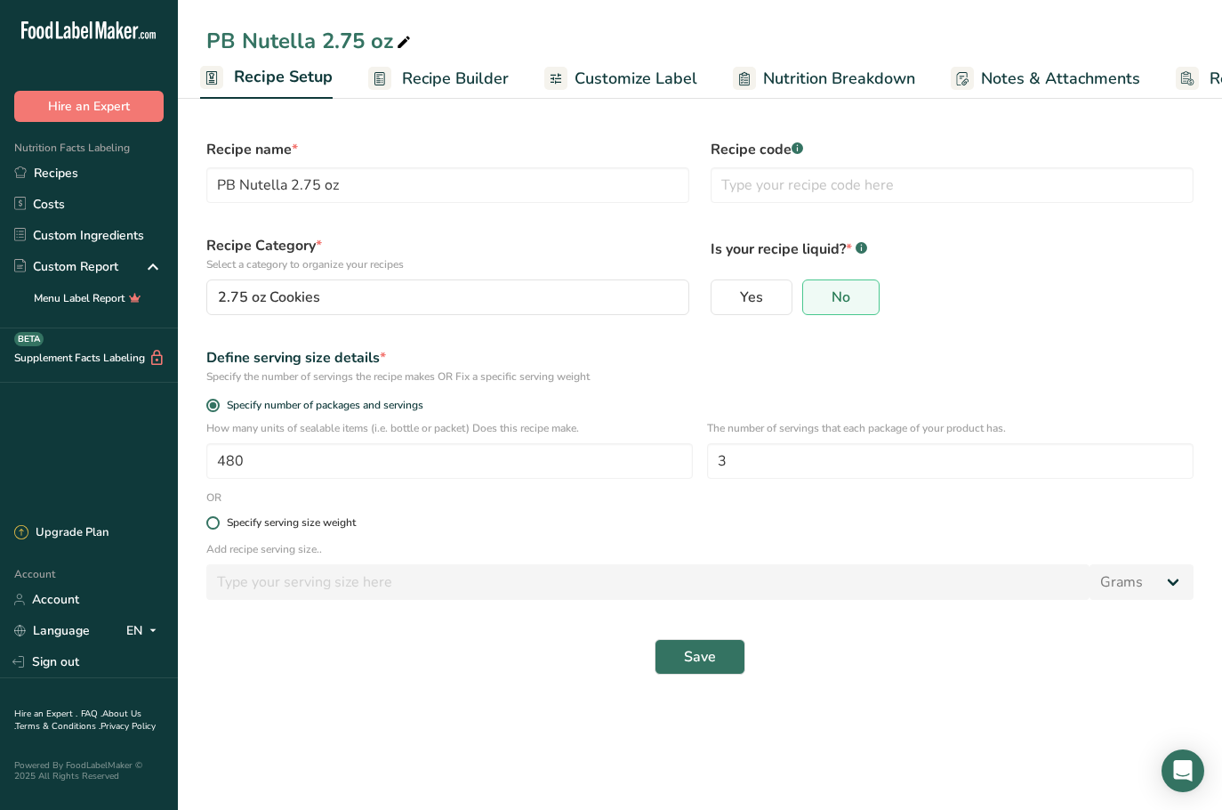
click at [270, 524] on div "Specify serving size weight" at bounding box center [291, 522] width 129 height 13
click at [218, 524] on input "Specify serving size weight" at bounding box center [212, 523] width 12 height 12
radio input "true"
radio input "false"
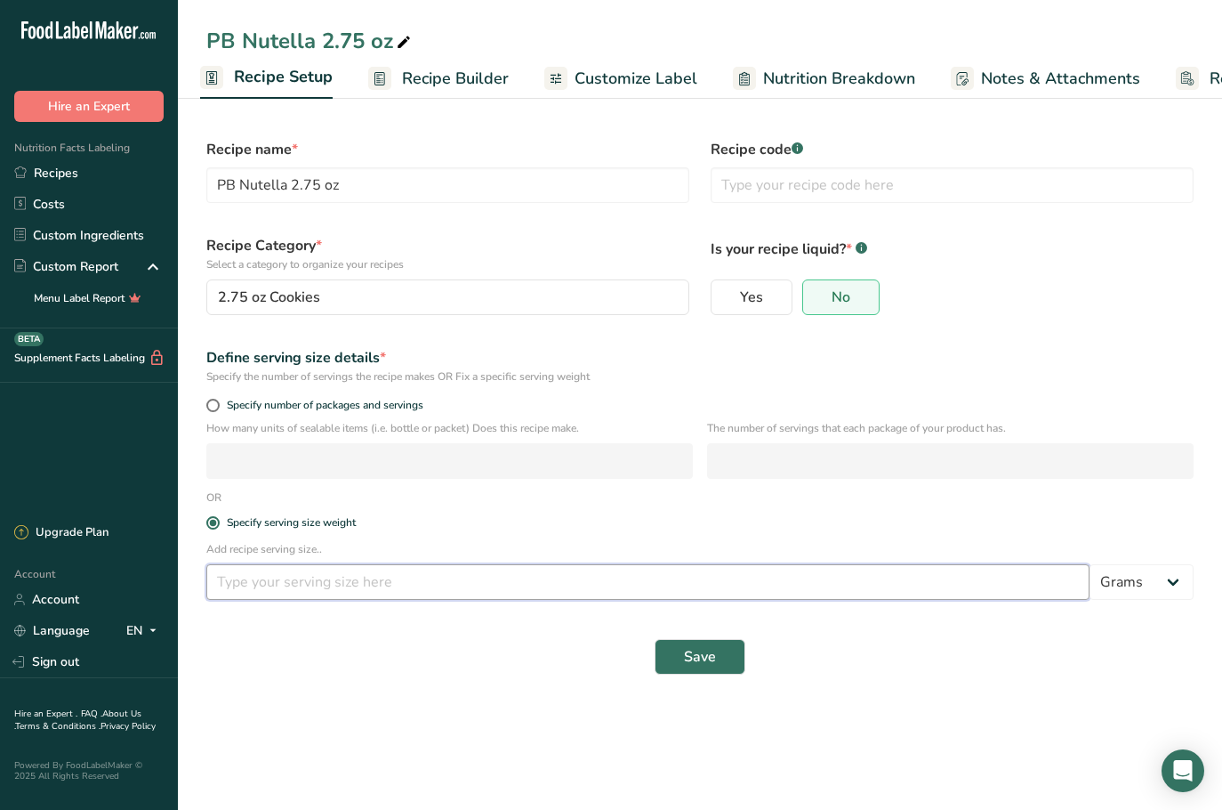
click at [279, 570] on input "number" at bounding box center [647, 582] width 883 height 36
type input "3"
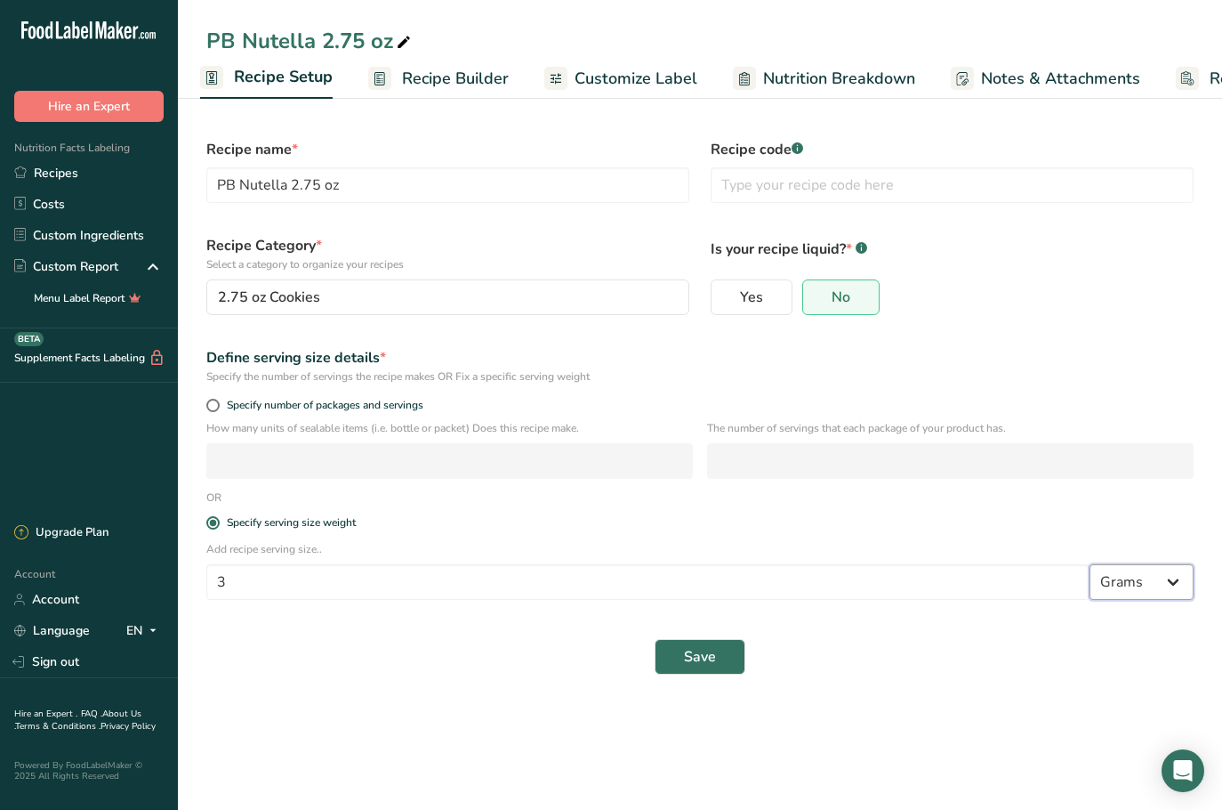
click at [1159, 579] on select "Grams kg mg mcg lb oz l mL fl oz tbsp tsp cup qt gallon" at bounding box center [1142, 582] width 104 height 36
select select "5"
click at [1090, 564] on select "Grams kg mg mcg lb oz l mL fl oz tbsp tsp cup qt gallon" at bounding box center [1142, 582] width 104 height 36
click at [953, 653] on div "Save" at bounding box center [700, 657] width 988 height 36
click at [718, 662] on button "Save" at bounding box center [700, 657] width 91 height 36
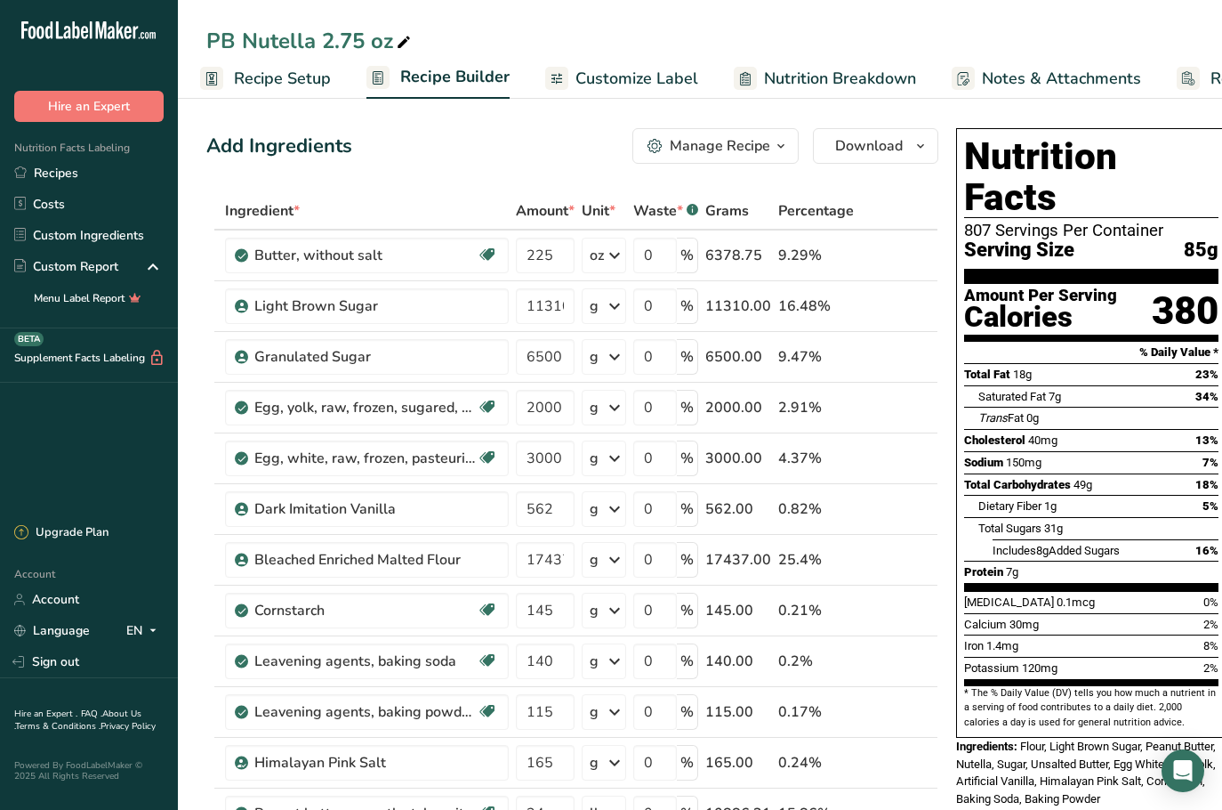
click at [655, 51] on div "PB Nutella 2.75 oz" at bounding box center [700, 41] width 1044 height 32
click at [92, 168] on link "Recipes" at bounding box center [89, 172] width 178 height 31
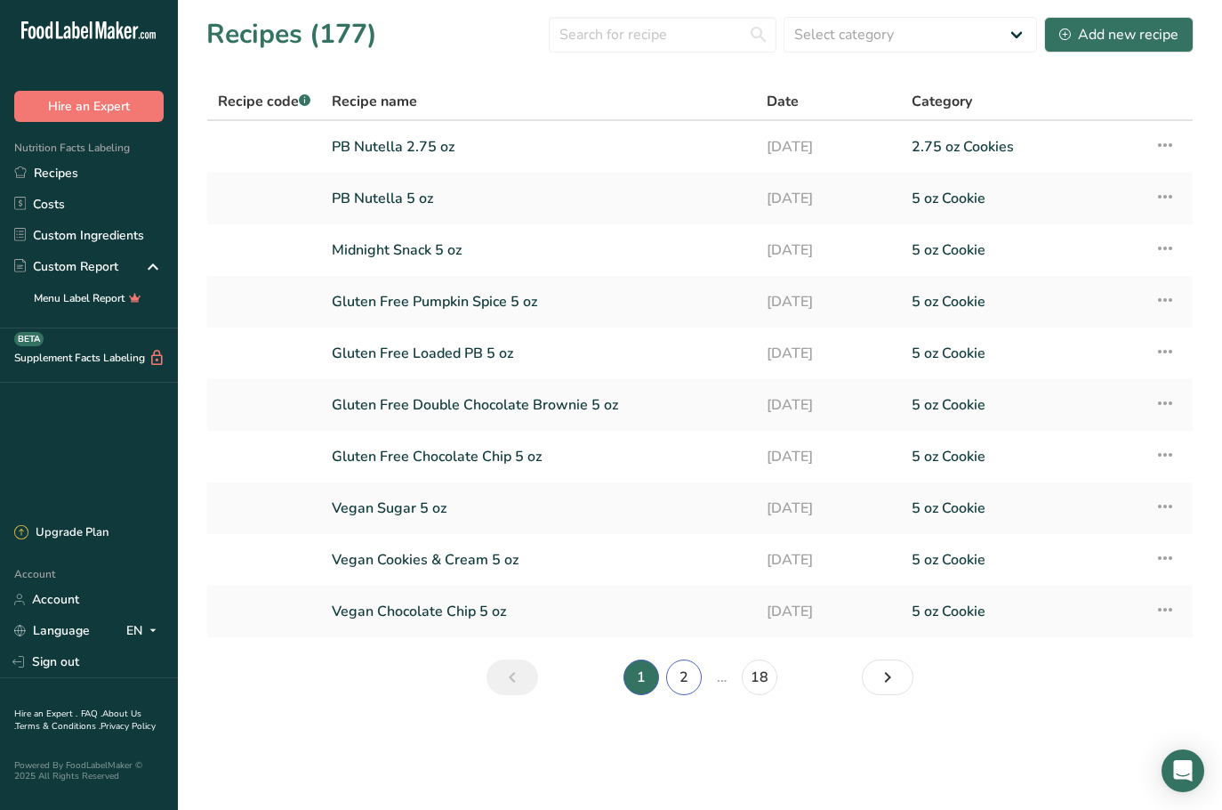
click at [686, 670] on link "2" at bounding box center [684, 677] width 36 height 36
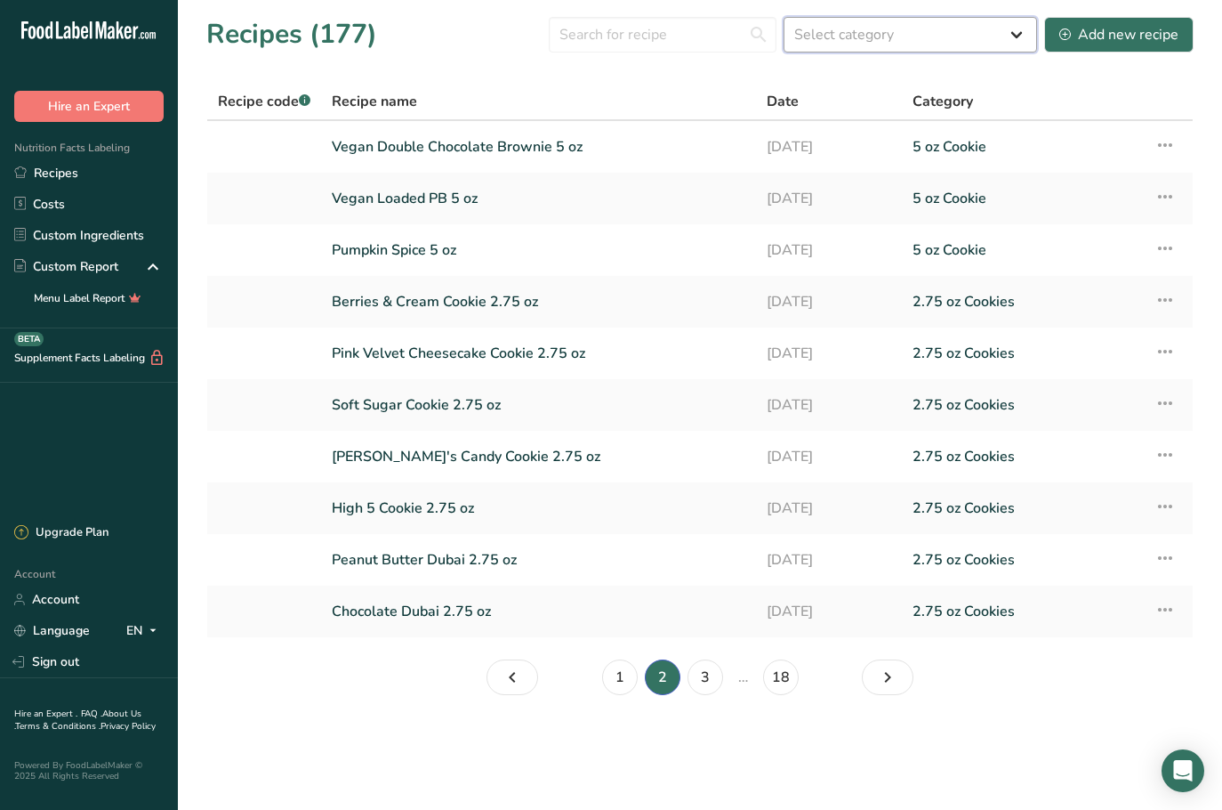
click at [846, 40] on select "Select category All 1.4 oz Mini Cookie 2.75 oz Cookies 3 oz Cookies (2025) 5 oz…" at bounding box center [911, 35] width 254 height 36
select select "2460"
click at [785, 17] on select "Select category All 1.4 oz Mini Cookie 2.75 oz Cookies 3 oz Cookies (2025) 5 oz…" at bounding box center [911, 35] width 254 height 36
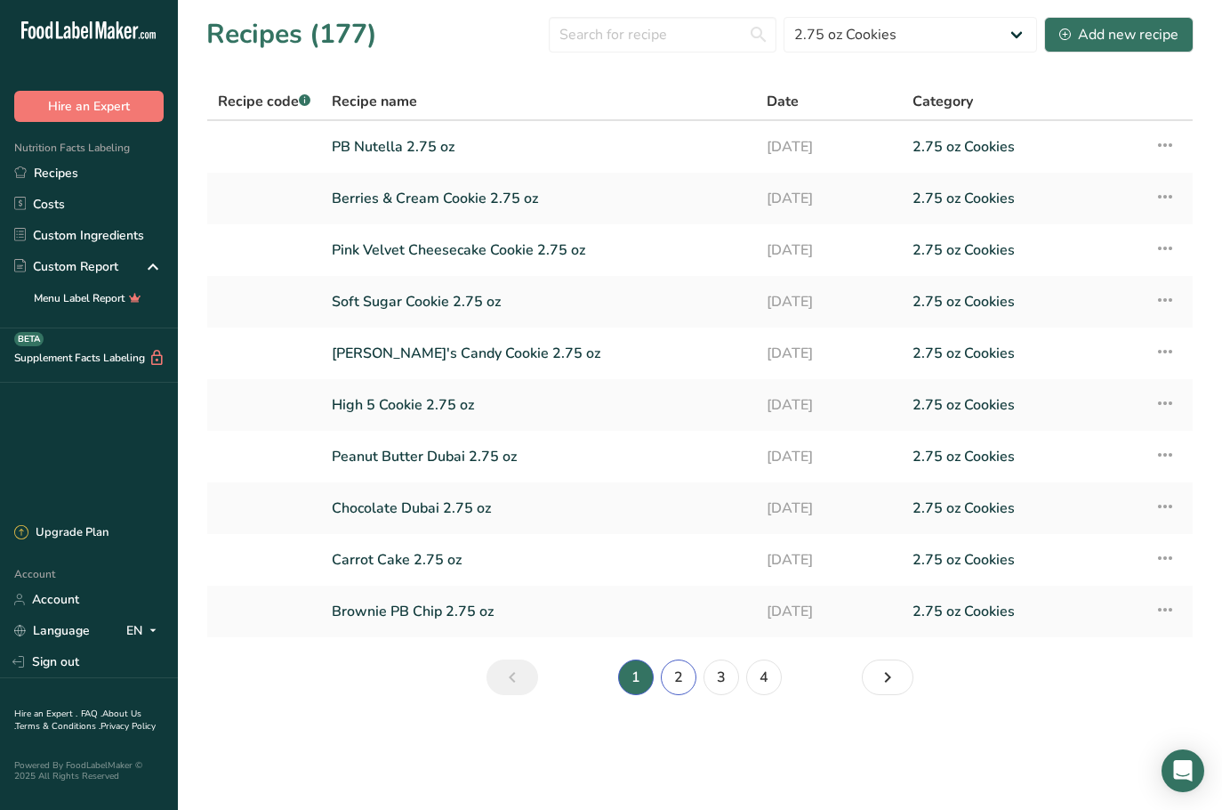
click at [676, 683] on link "2" at bounding box center [679, 677] width 36 height 36
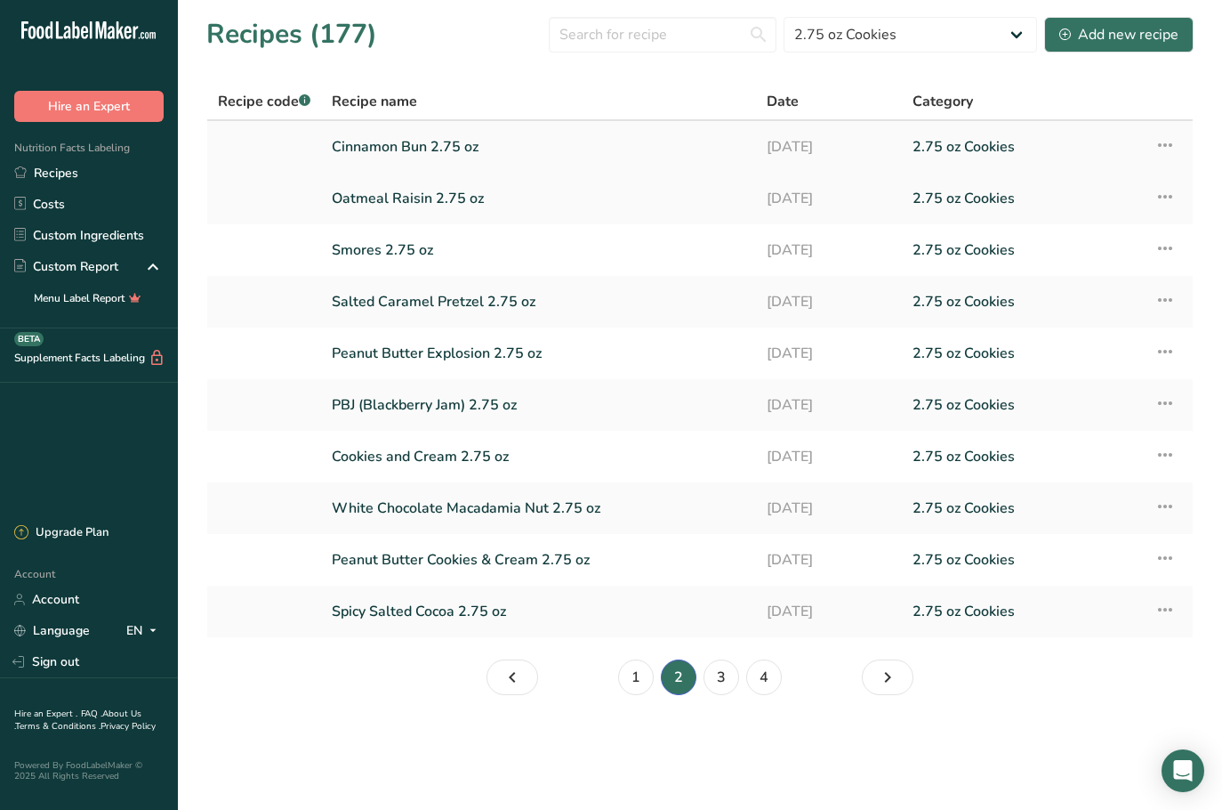
click at [493, 147] on link "Cinnamon Bun 2.75 oz" at bounding box center [539, 146] width 414 height 37
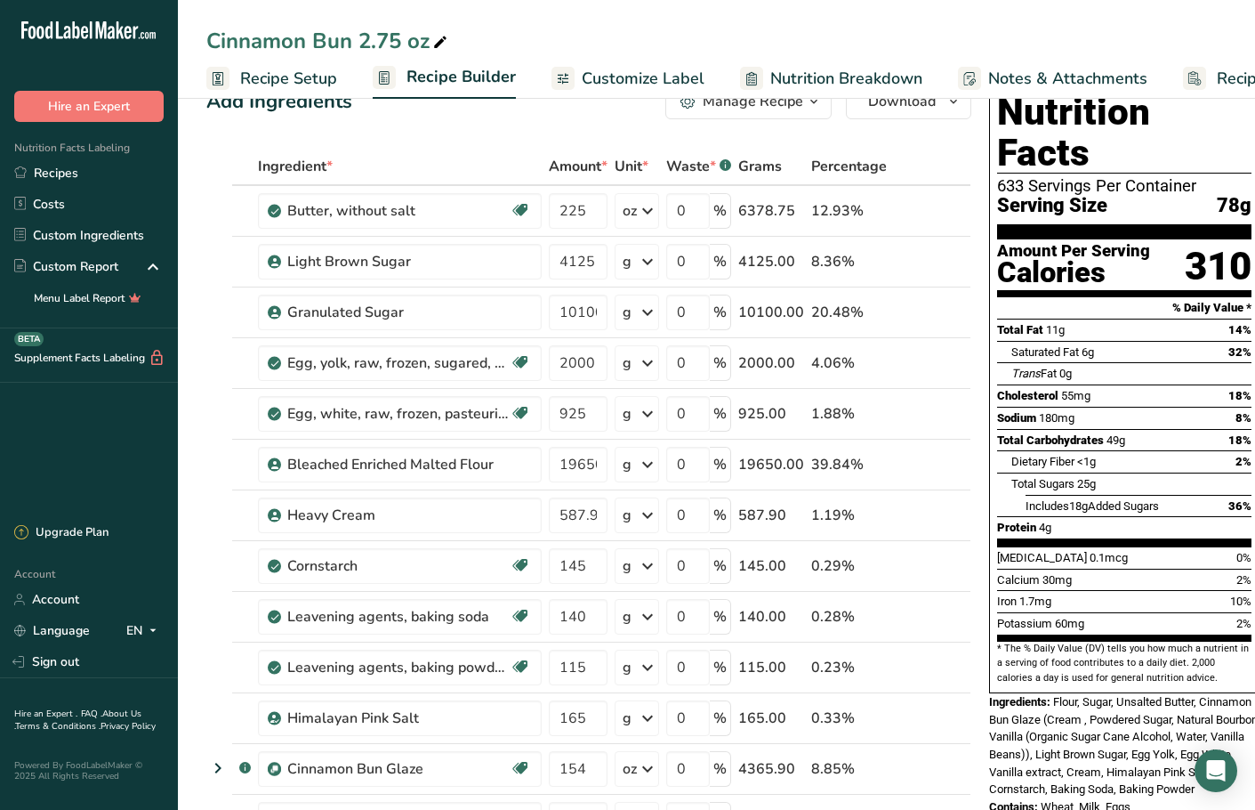
scroll to position [89, 0]
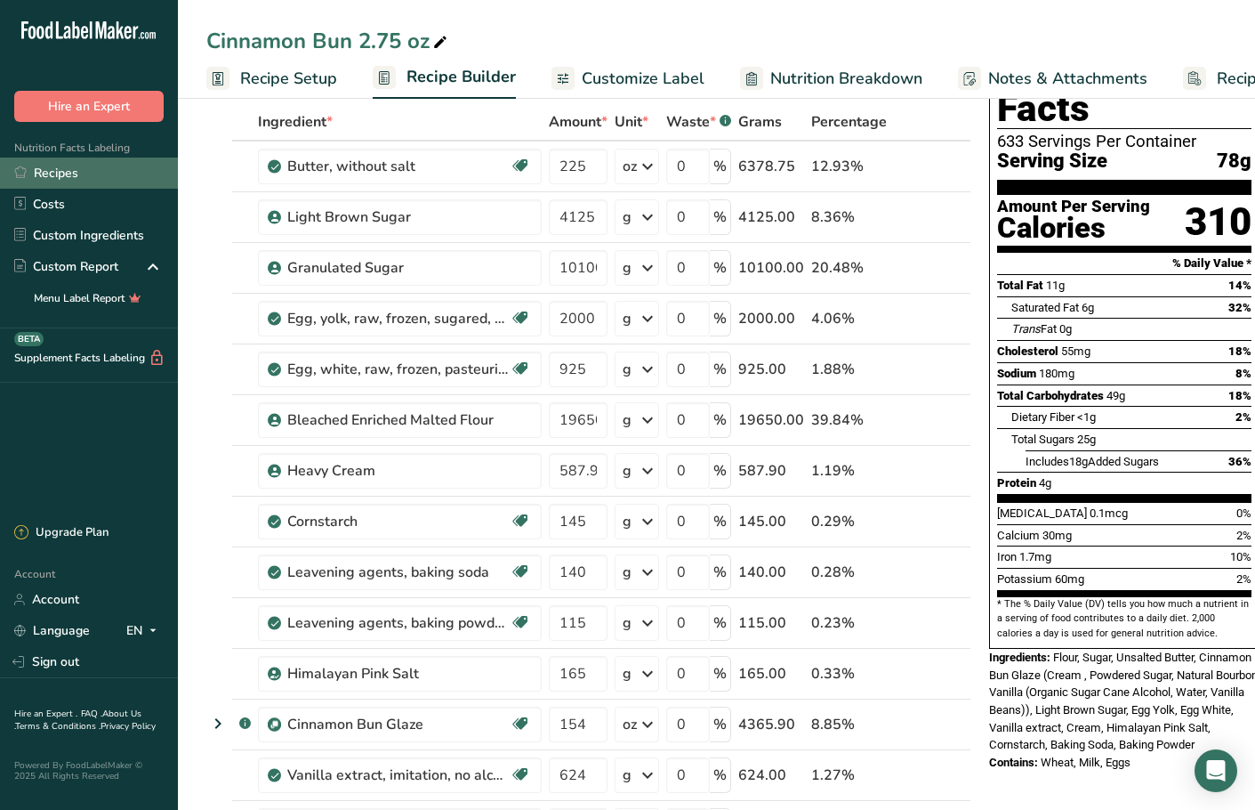
click at [82, 165] on link "Recipes" at bounding box center [89, 172] width 178 height 31
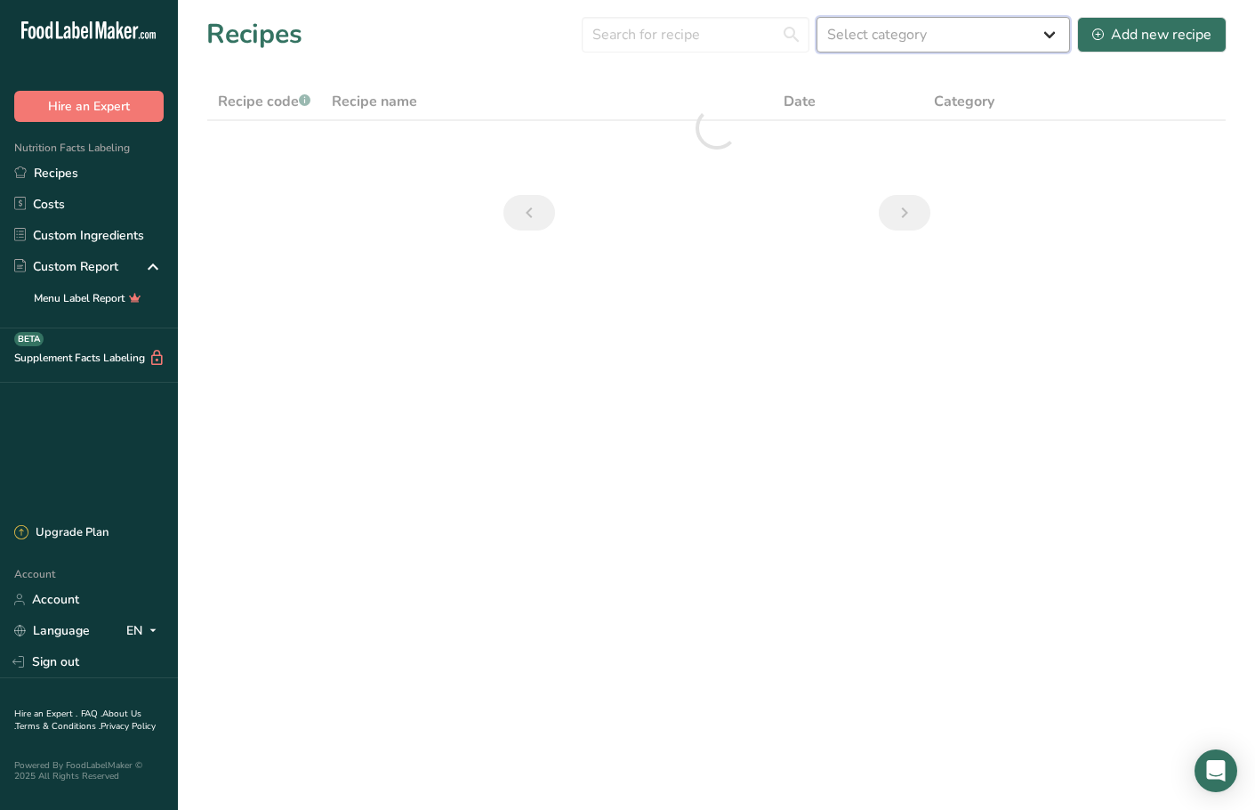
click at [1009, 44] on select "Select category All 1.4 oz Mini Cookie 2.75 oz Cookies 3 oz Cookies (2025) 5 oz…" at bounding box center [944, 35] width 254 height 36
select select "2460"
click at [818, 17] on select "Select category All 1.4 oz Mini Cookie 2.75 oz Cookies 3 oz Cookies (2025) 5 oz…" at bounding box center [944, 35] width 254 height 36
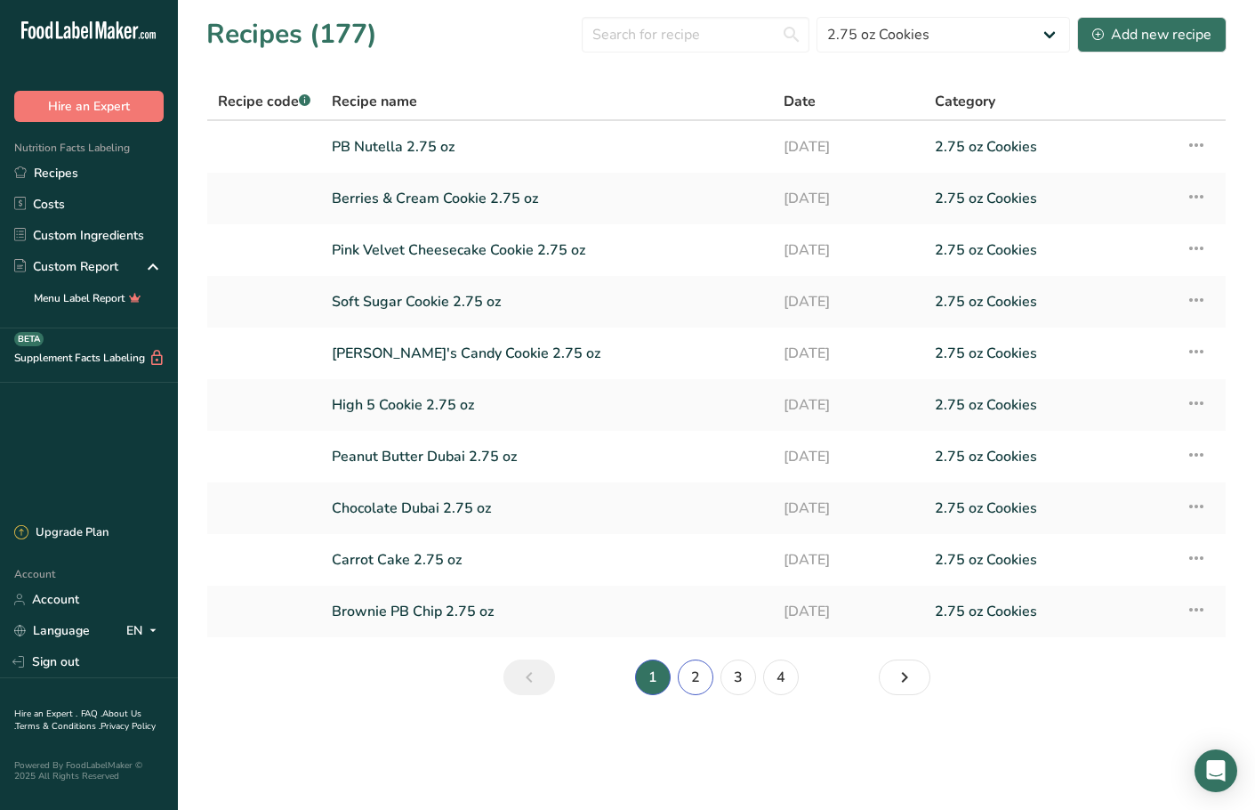
click at [704, 686] on link "2" at bounding box center [696, 677] width 36 height 36
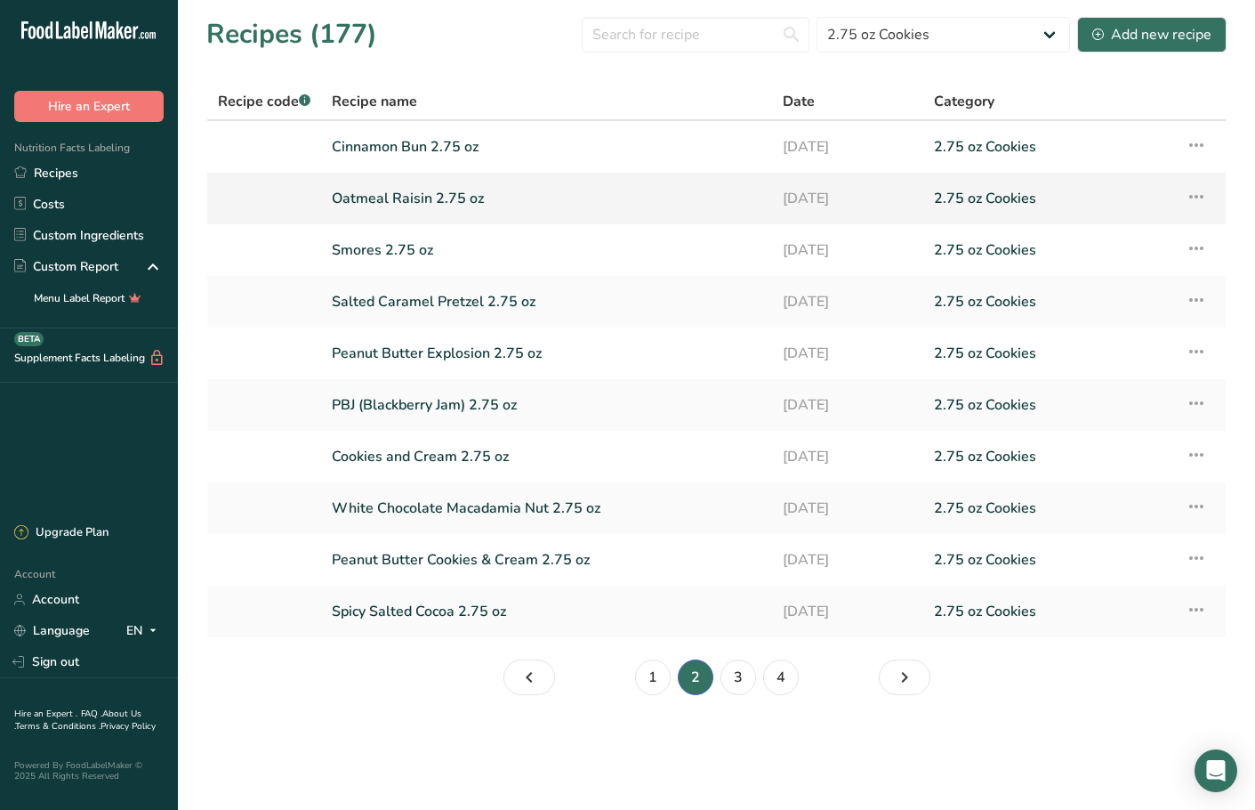
click at [427, 200] on link "Oatmeal Raisin 2.75 oz" at bounding box center [547, 198] width 430 height 37
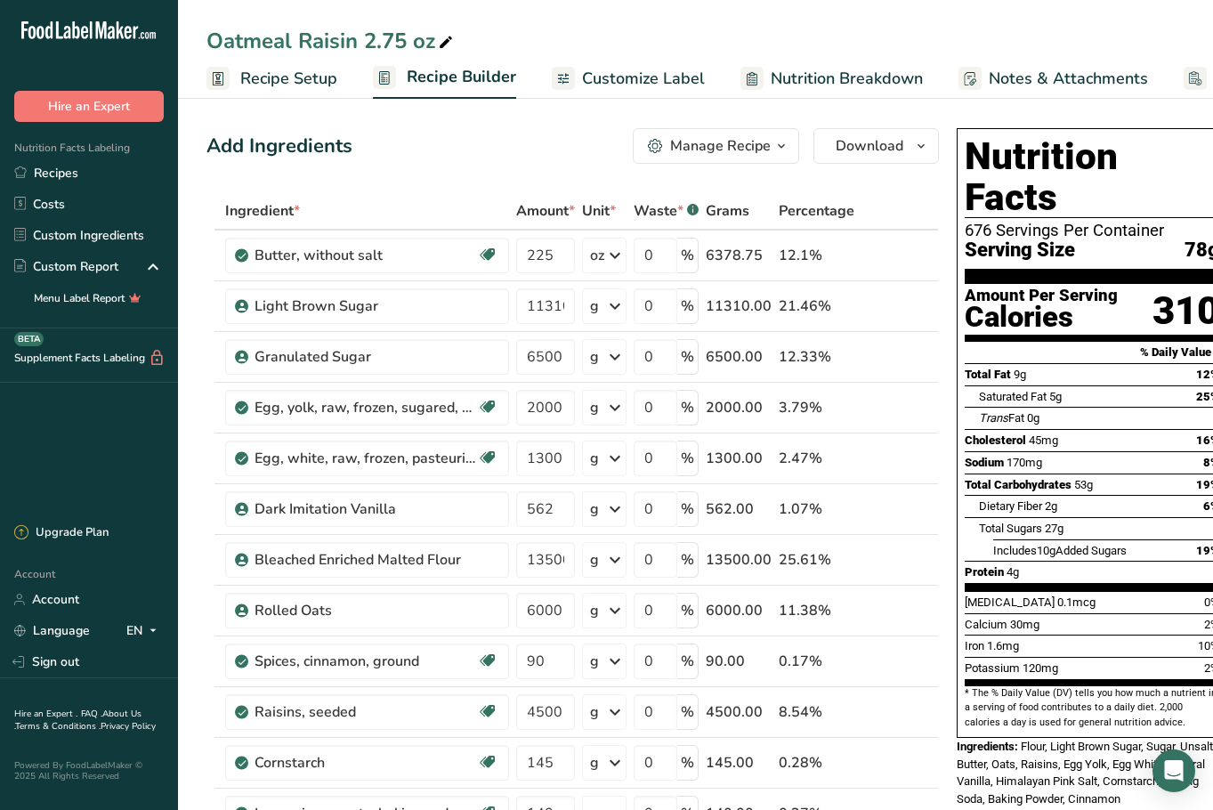
click at [599, 27] on div "Oatmeal Raisin 2.75 oz" at bounding box center [695, 41] width 1035 height 32
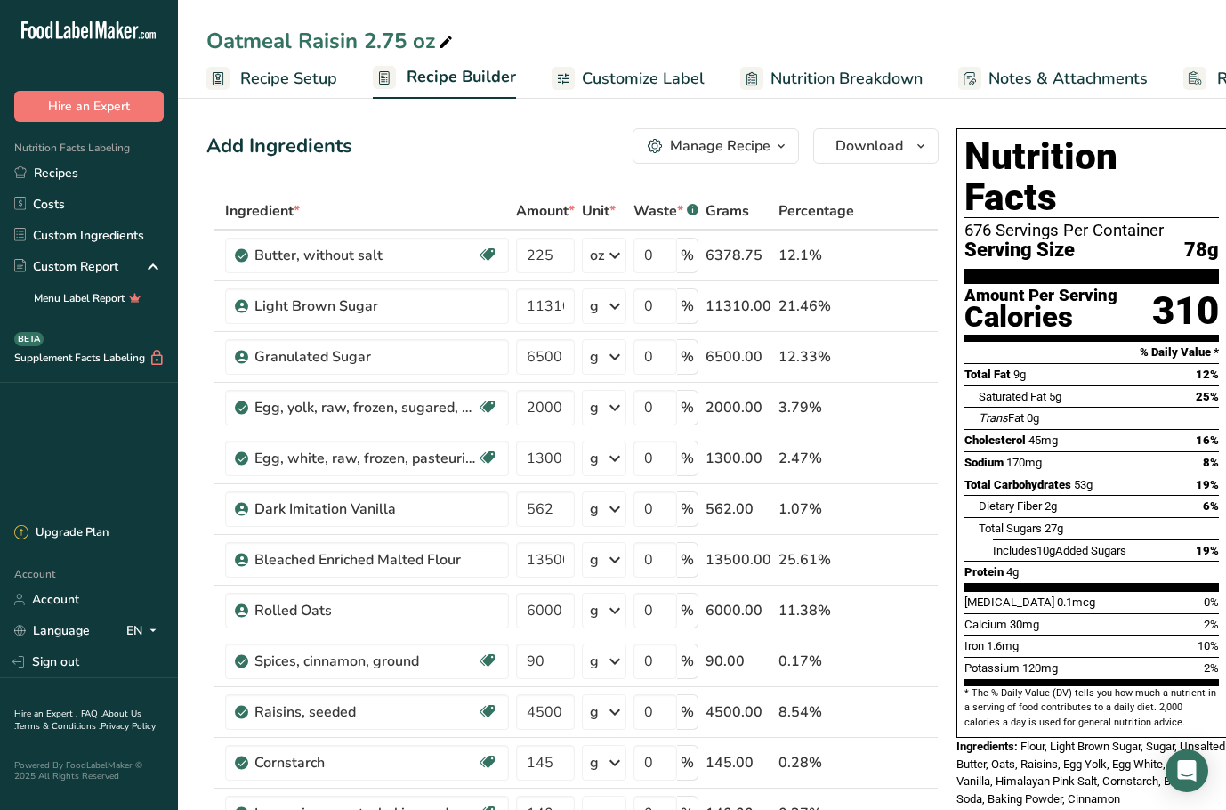
click at [518, 149] on div "Add Ingredients Manage Recipe Delete Recipe Duplicate Recipe Scale Recipe Save …" at bounding box center [572, 146] width 732 height 36
click at [72, 179] on link "Recipes" at bounding box center [89, 172] width 178 height 31
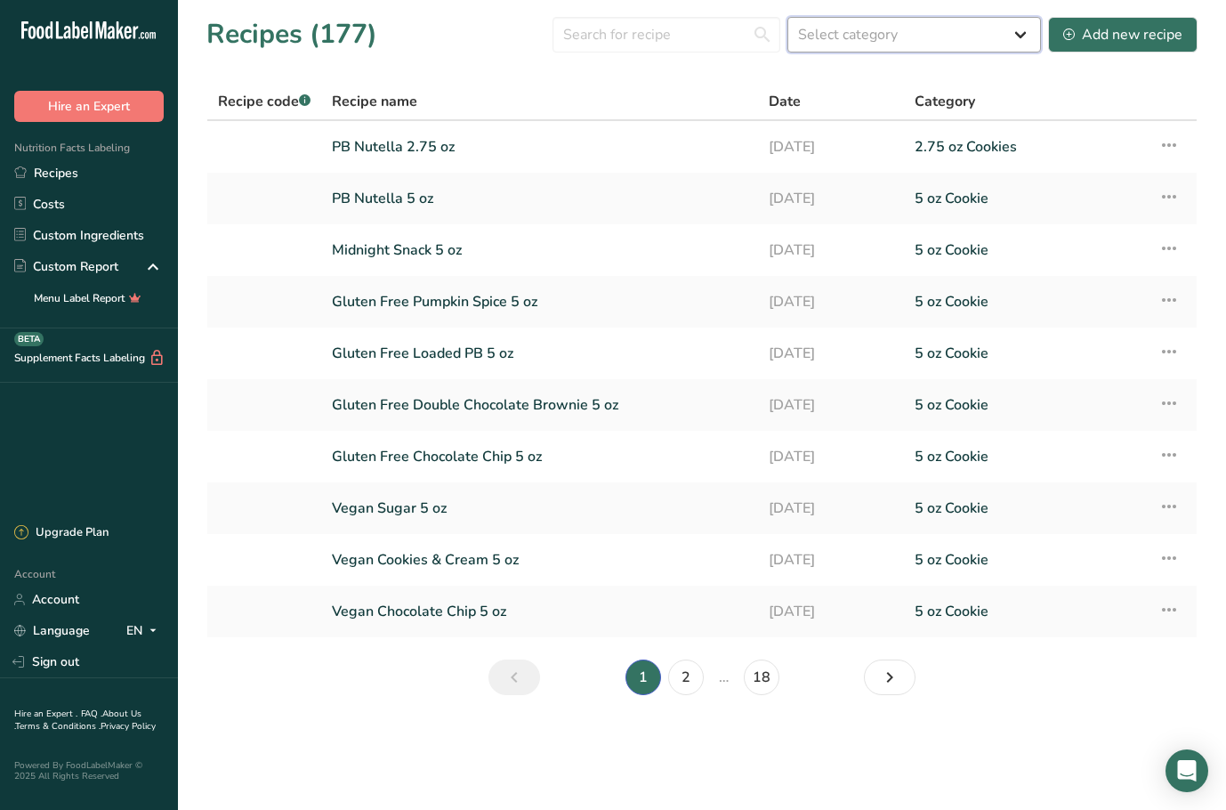
click at [859, 39] on select "Select category All 1.4 oz Mini Cookie 2.75 oz Cookies 3 oz Cookies (2025) 5 oz…" at bounding box center [914, 35] width 254 height 36
select select "2460"
click at [788, 17] on select "Select category All 1.4 oz Mini Cookie 2.75 oz Cookies 3 oz Cookies (2025) 5 oz…" at bounding box center [914, 35] width 254 height 36
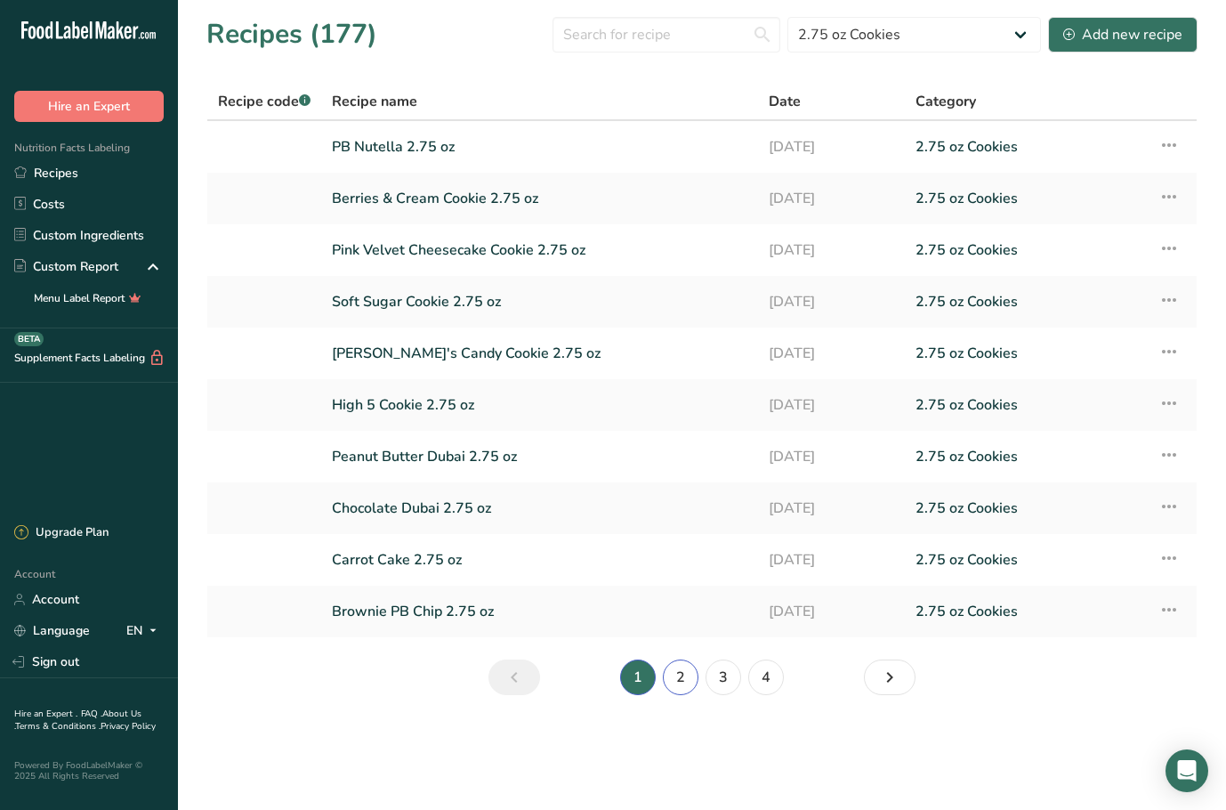
click at [676, 682] on link "2" at bounding box center [681, 677] width 36 height 36
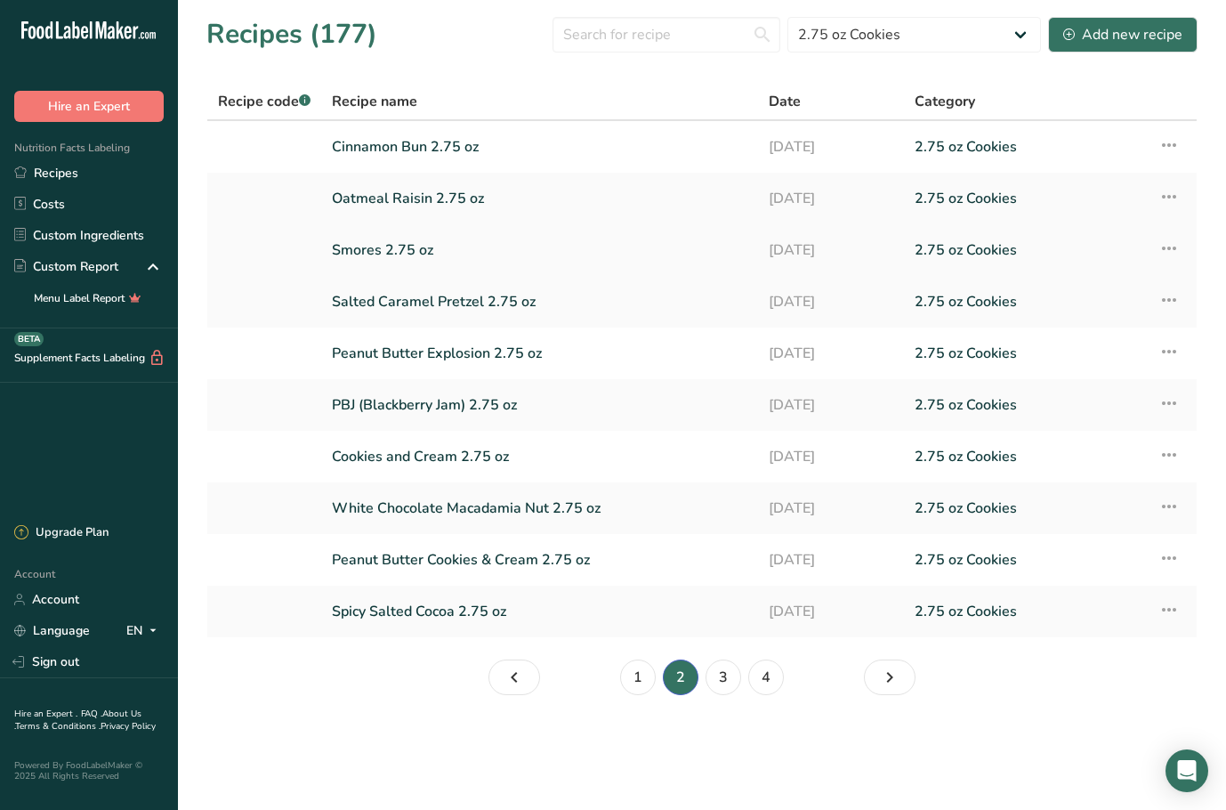
click at [415, 254] on link "Smores 2.75 oz" at bounding box center [539, 249] width 415 height 37
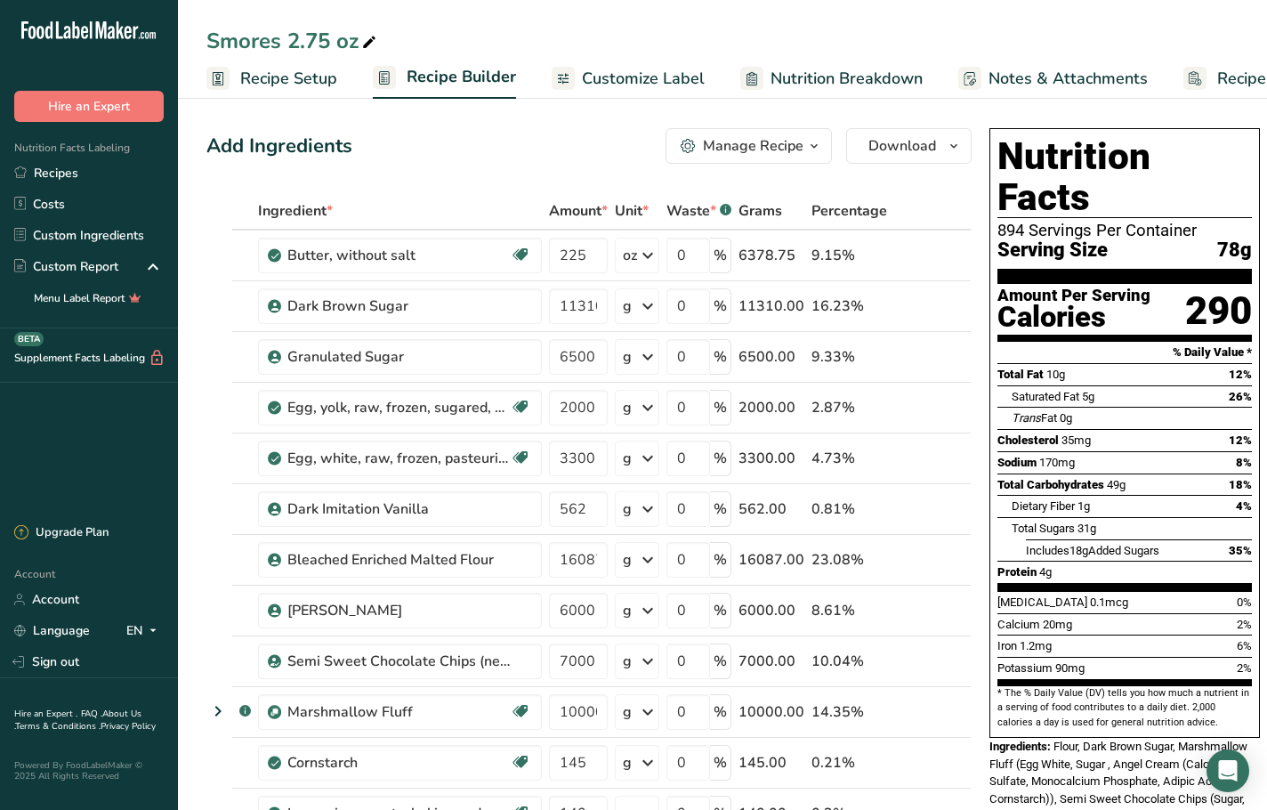
click at [615, 36] on div "Smores 2.75 oz" at bounding box center [722, 41] width 1089 height 32
click at [67, 179] on link "Recipes" at bounding box center [89, 172] width 178 height 31
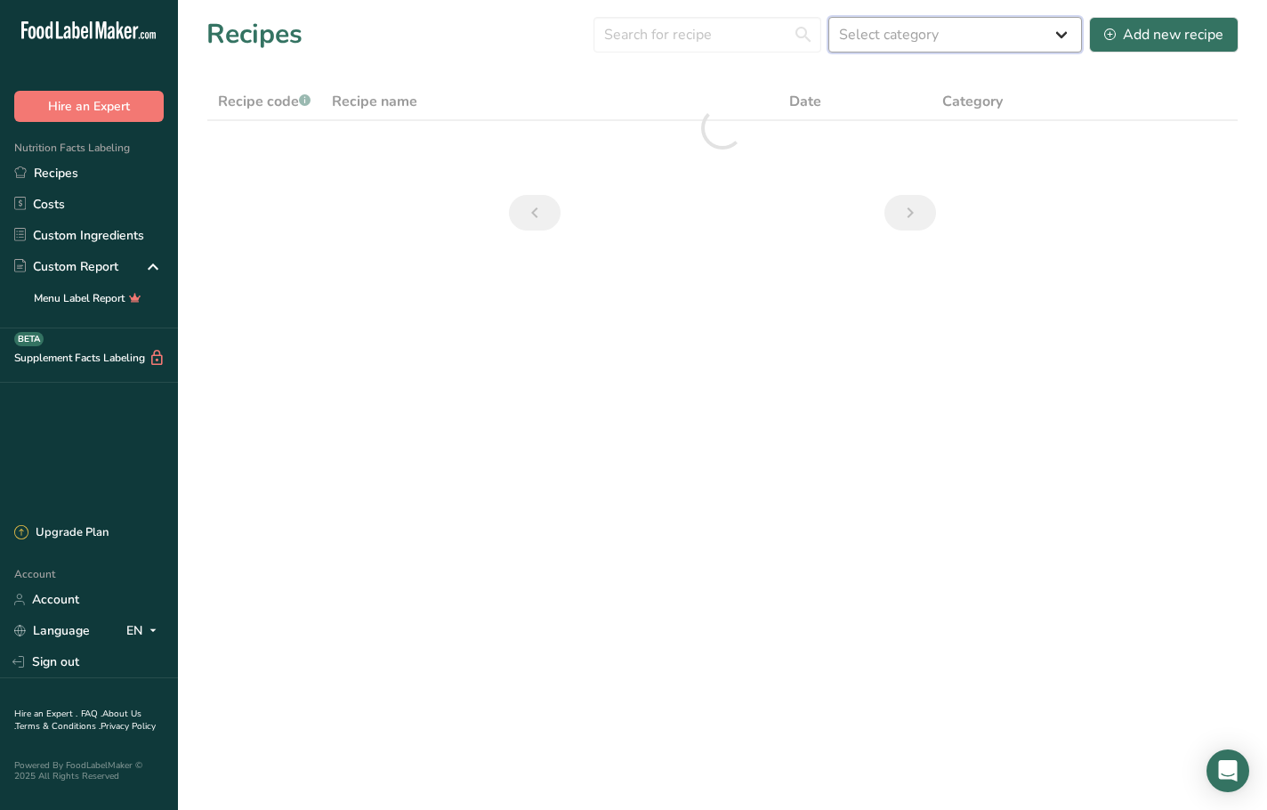
click at [996, 27] on select "Select category All 1.4 oz Mini Cookie 2.75 oz Cookies 3 oz Cookies (2025) 5 oz…" at bounding box center [955, 35] width 254 height 36
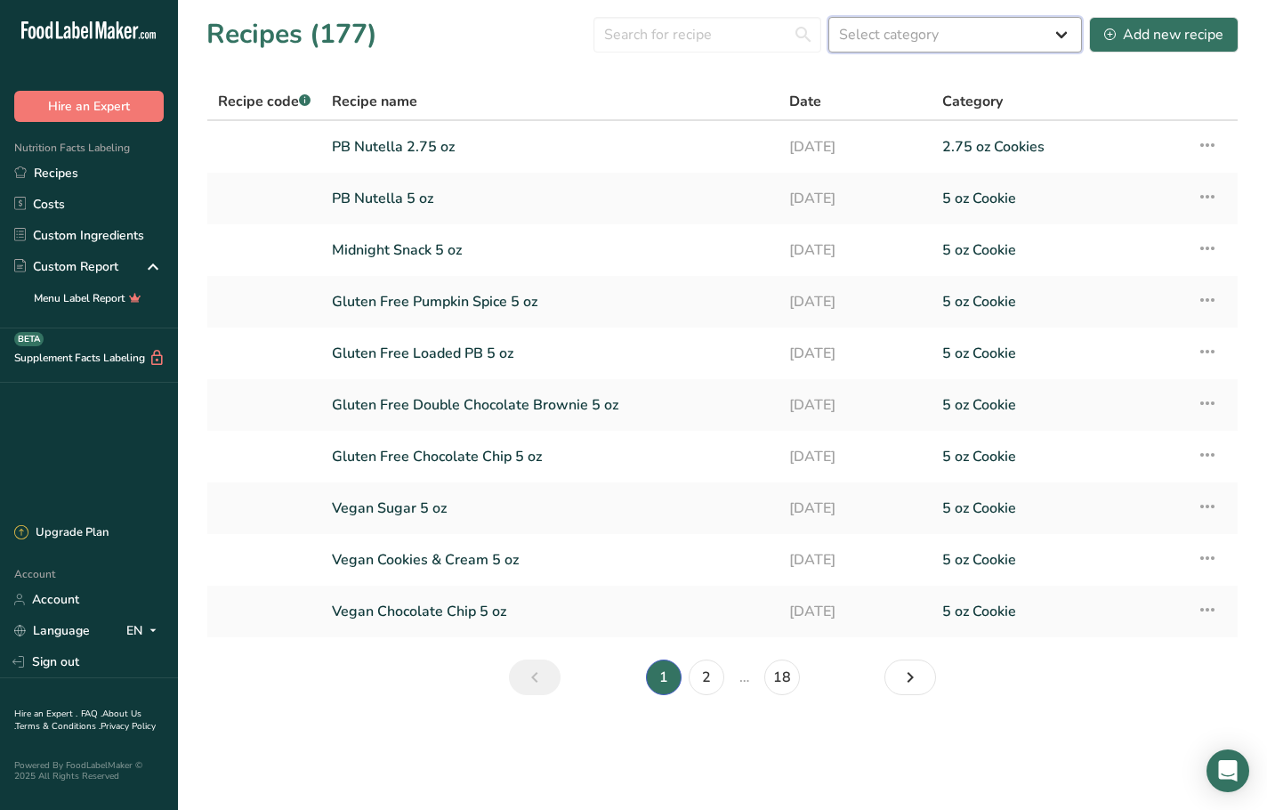
select select "2460"
click at [829, 17] on select "Select category All 1.4 oz Mini Cookie 2.75 oz Cookies 3 oz Cookies (2025) 5 oz…" at bounding box center [955, 35] width 254 height 36
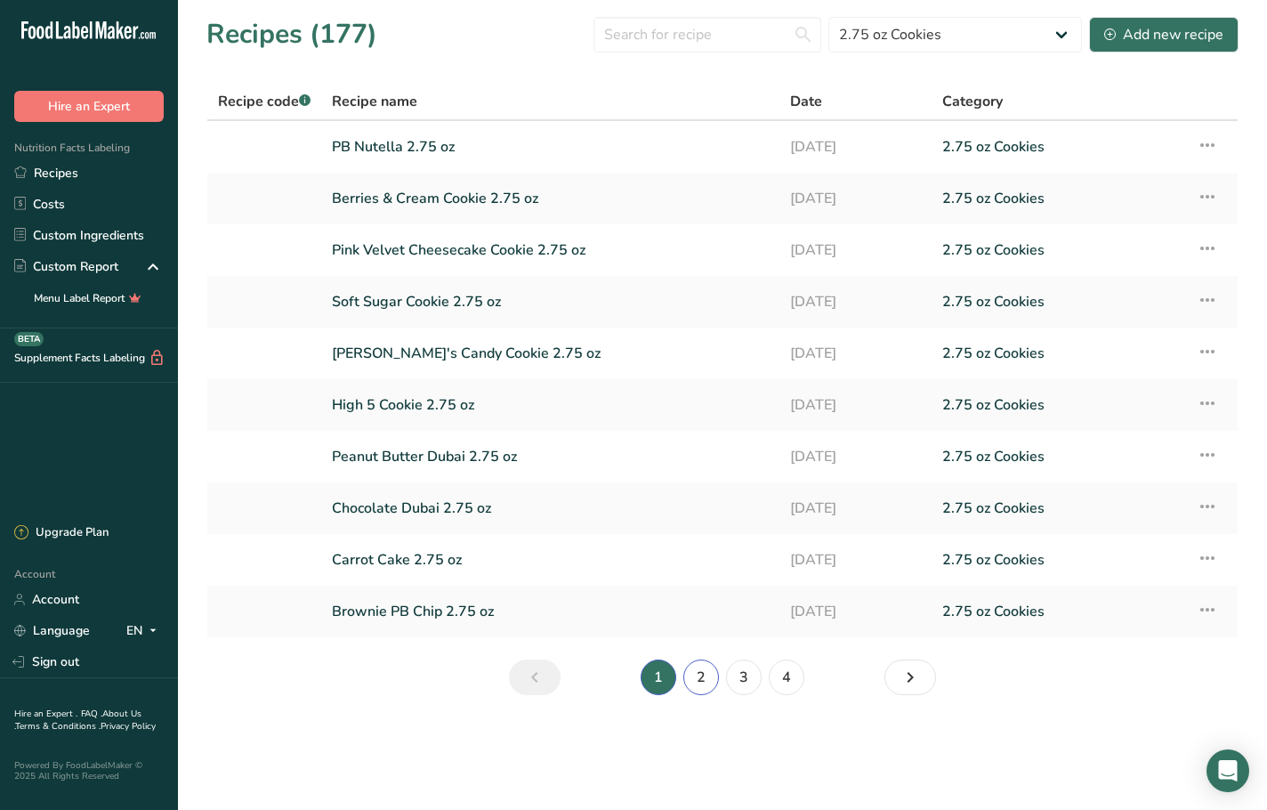
click at [702, 674] on link "2" at bounding box center [701, 677] width 36 height 36
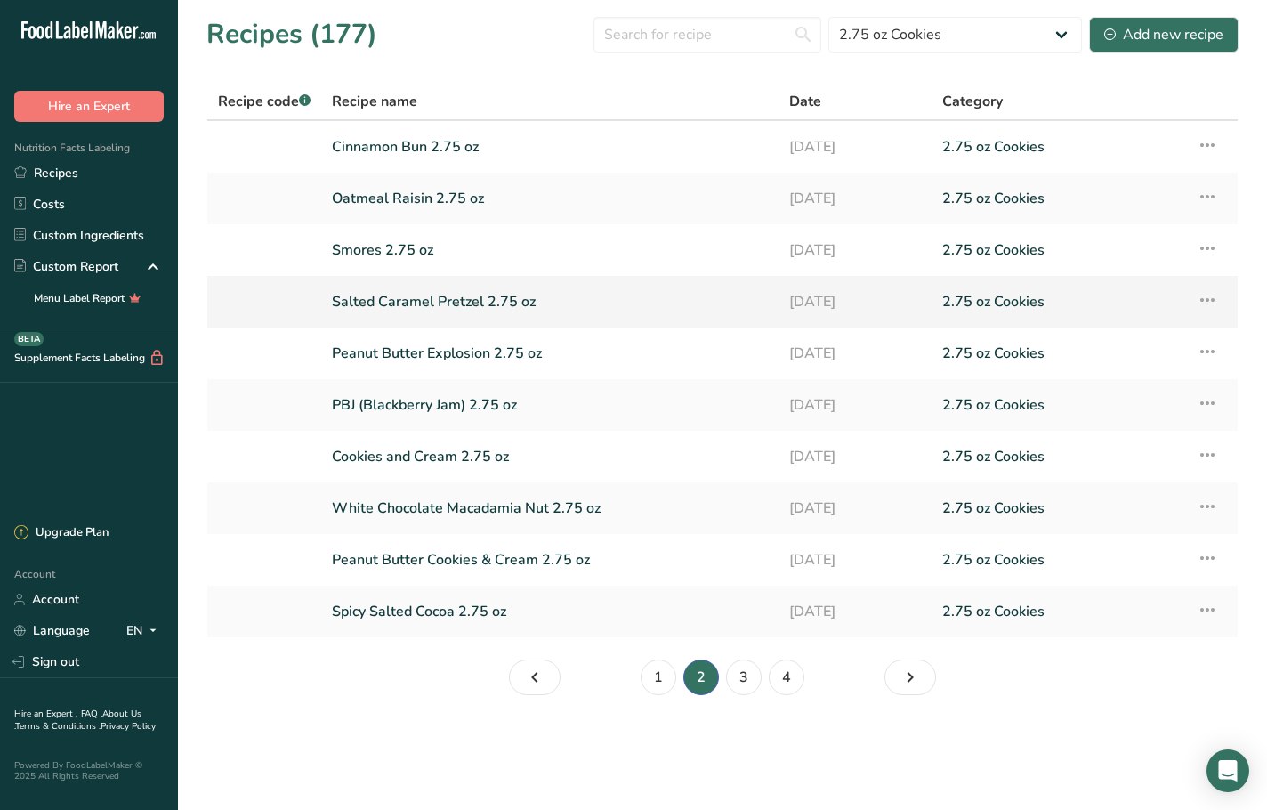
click at [449, 301] on link "Salted Caramel Pretzel 2.75 oz" at bounding box center [550, 301] width 436 height 37
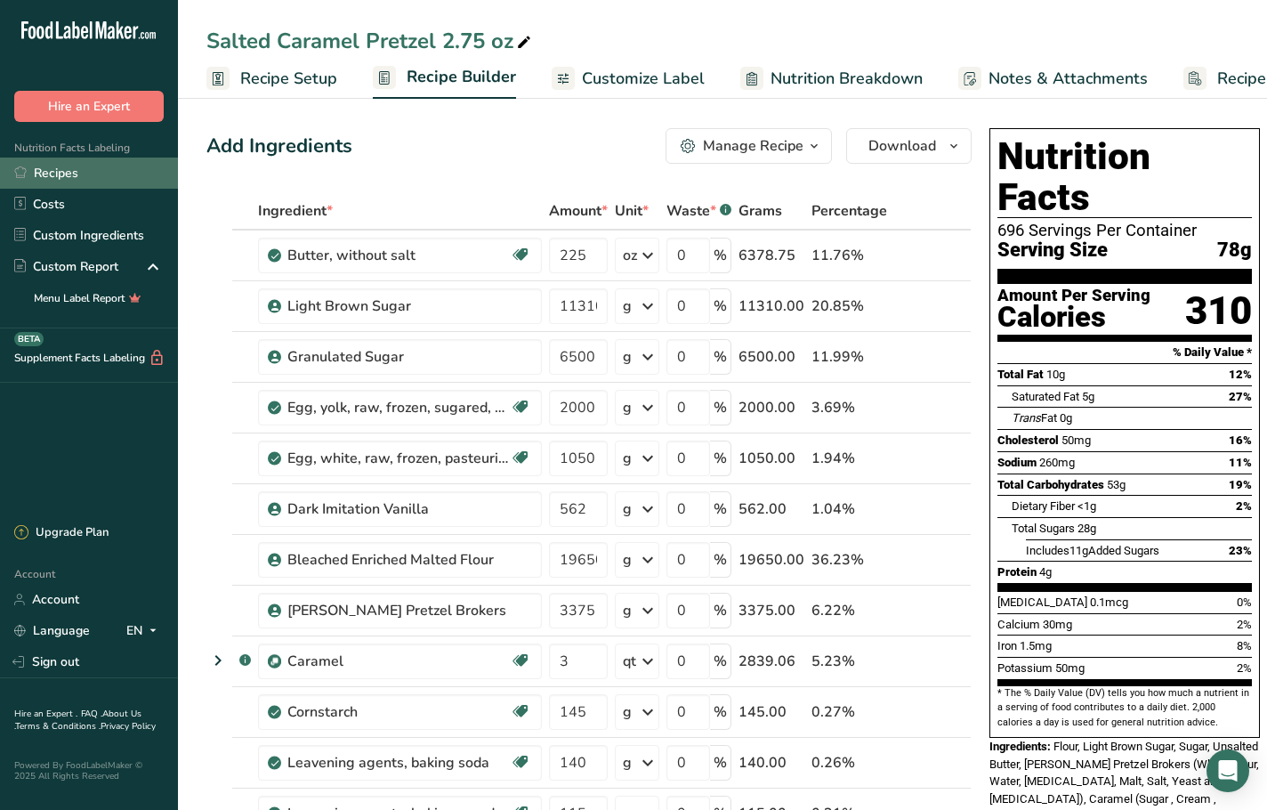
click at [98, 170] on link "Recipes" at bounding box center [89, 172] width 178 height 31
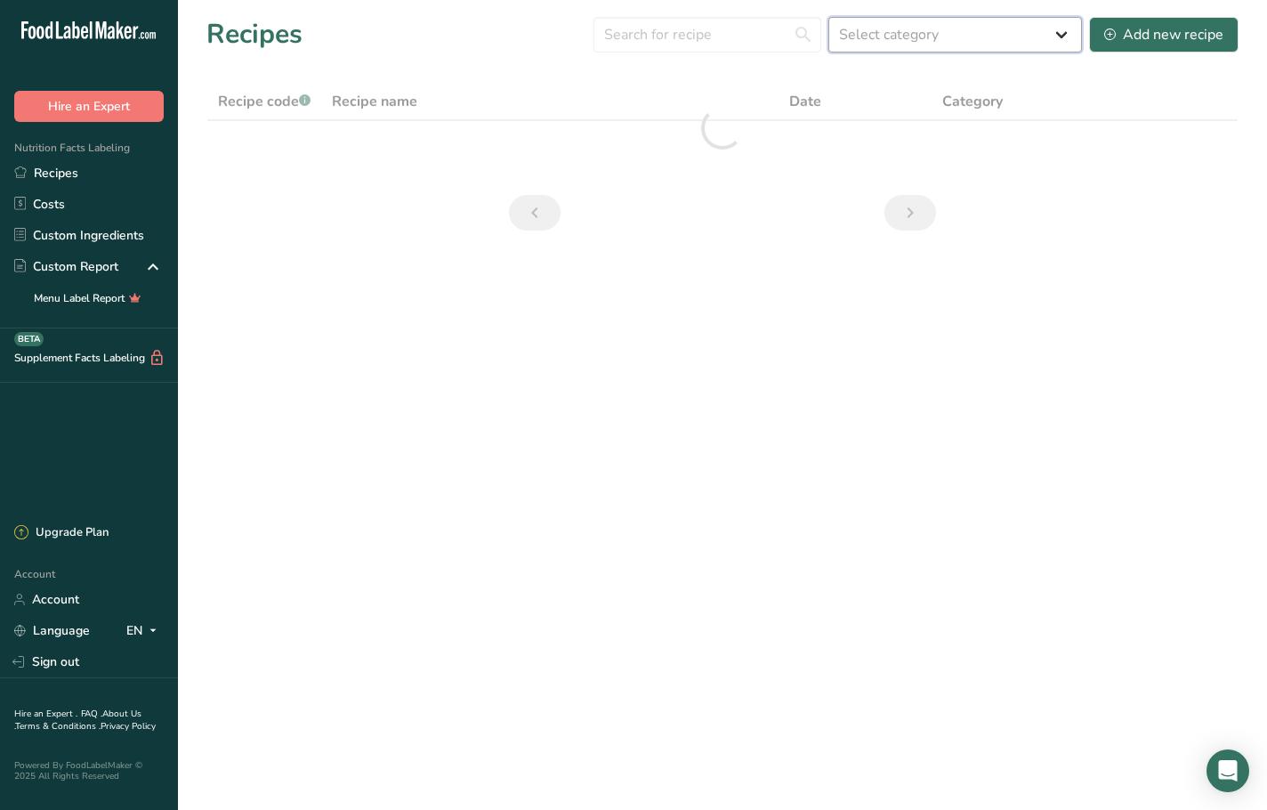
click at [918, 48] on select "Select category All 1.4 oz Mini Cookie 2.75 oz Cookies 3 oz Cookies (2025) 5 oz…" at bounding box center [955, 35] width 254 height 36
select select "2460"
click at [829, 17] on select "Select category All 1.4 oz Mini Cookie 2.75 oz Cookies 3 oz Cookies (2025) 5 oz…" at bounding box center [955, 35] width 254 height 36
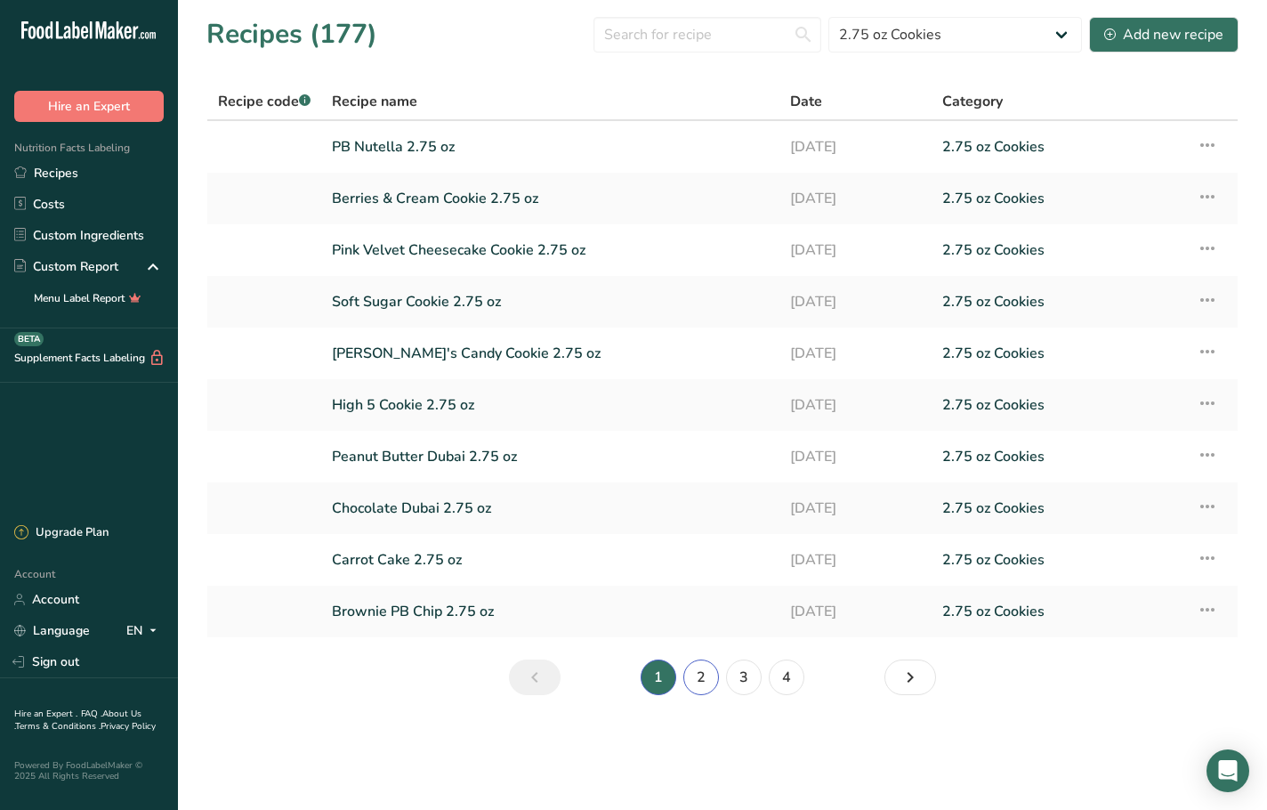
click at [716, 681] on link "2" at bounding box center [701, 677] width 36 height 36
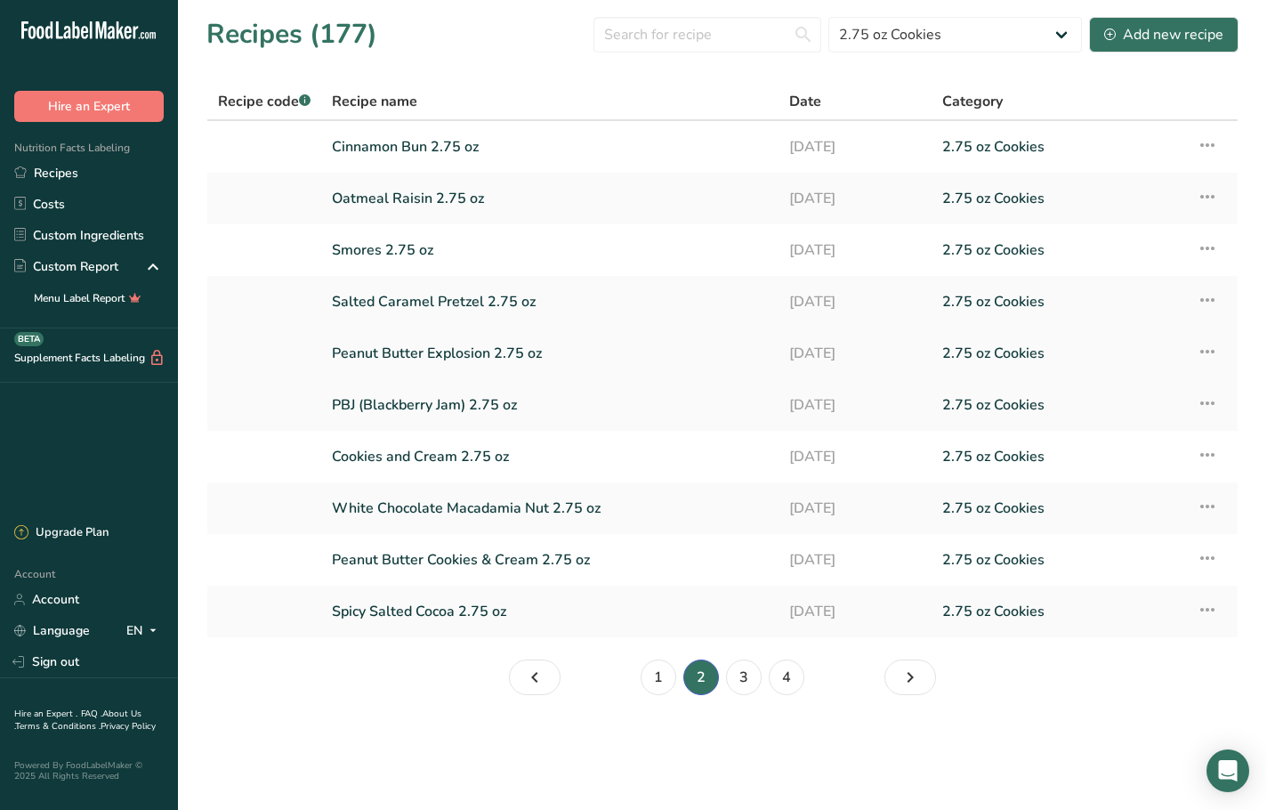
click at [429, 351] on link "Peanut Butter Explosion 2.75 oz" at bounding box center [550, 353] width 436 height 37
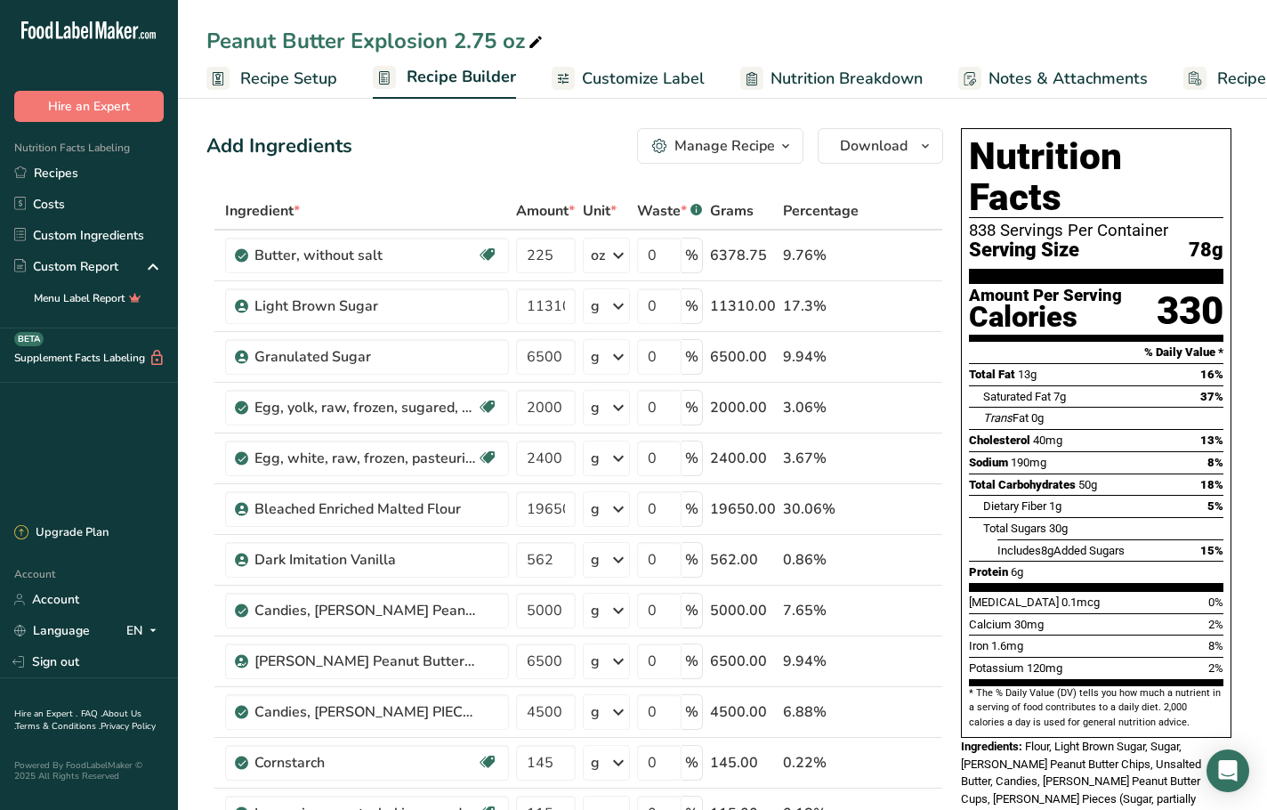
click at [480, 153] on div "Add Ingredients Manage Recipe Delete Recipe Duplicate Recipe Scale Recipe Save …" at bounding box center [574, 146] width 737 height 36
click at [94, 176] on link "Recipes" at bounding box center [89, 172] width 178 height 31
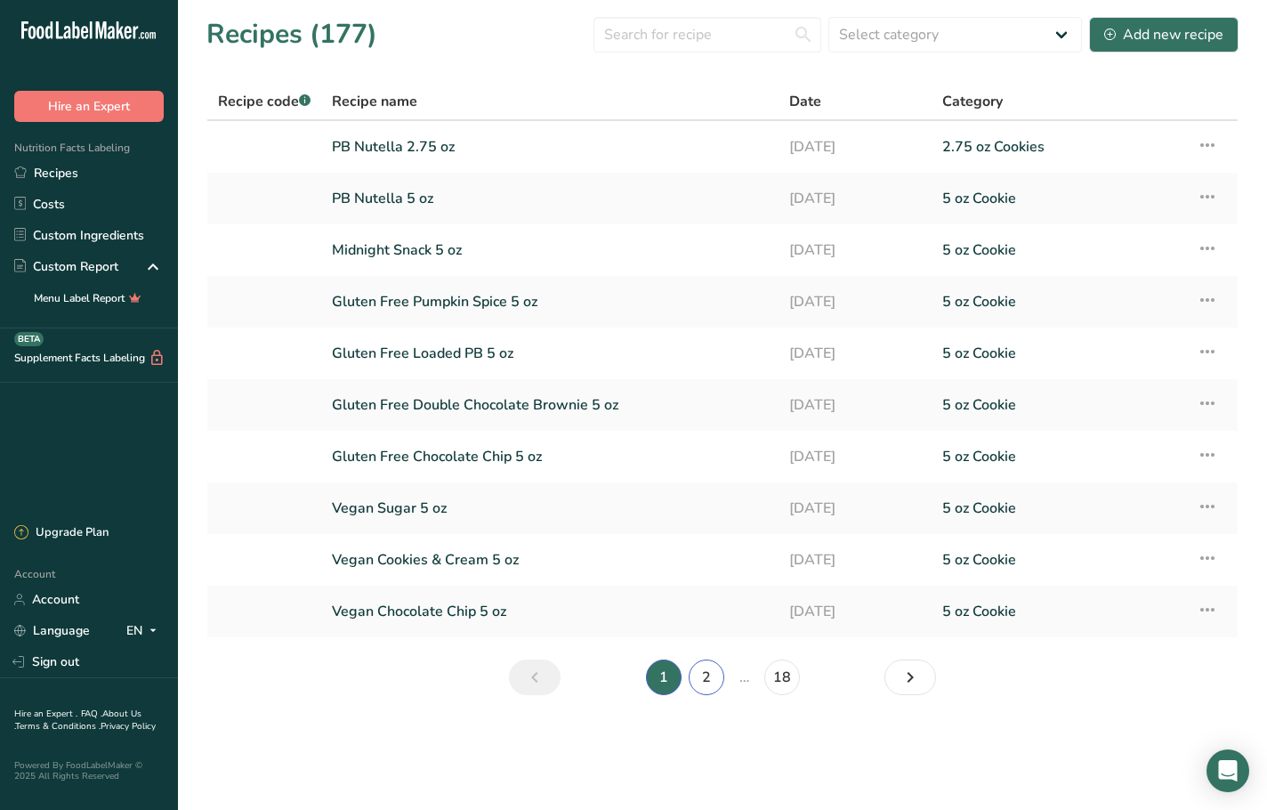
click at [706, 673] on link "2" at bounding box center [707, 677] width 36 height 36
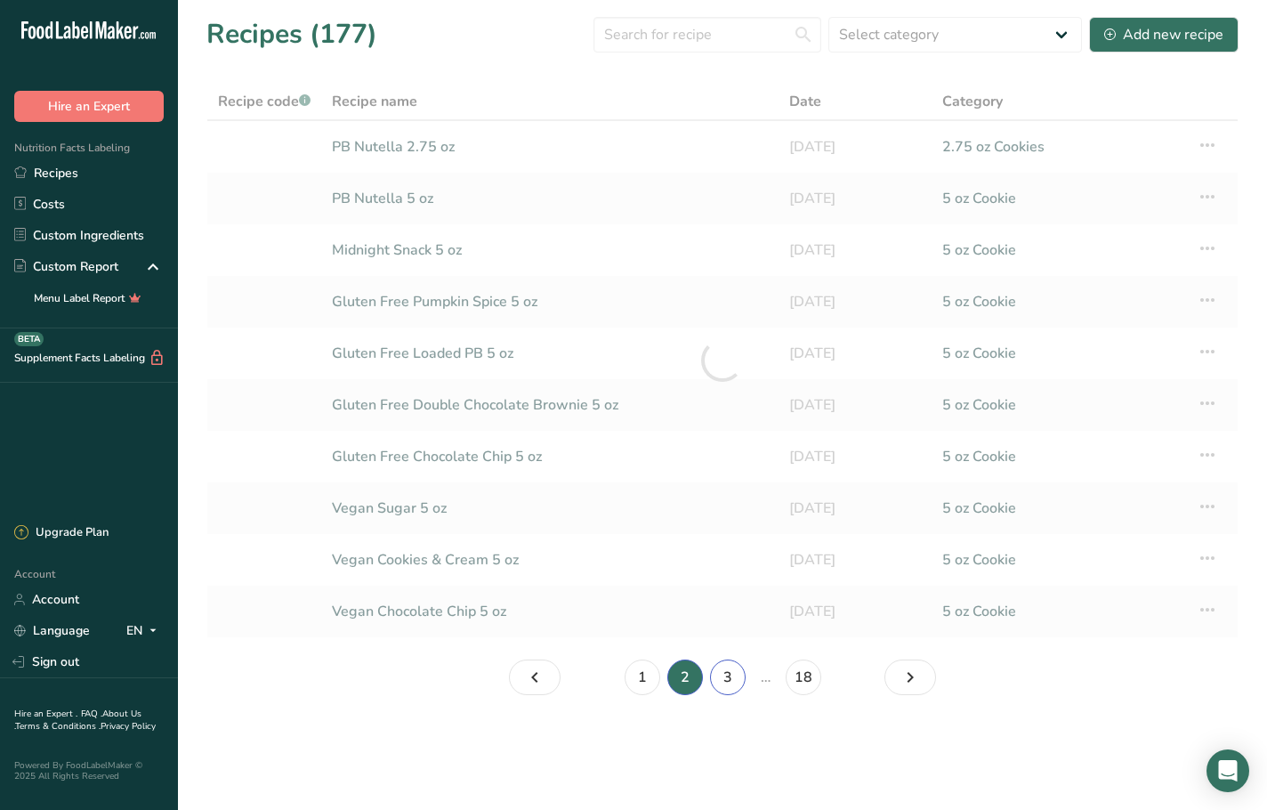
click at [716, 679] on link "3" at bounding box center [728, 677] width 36 height 36
click at [1012, 27] on select "Select category All 1.4 oz Mini Cookie 2.75 oz Cookies 3 oz Cookies (2025) 5 oz…" at bounding box center [955, 35] width 254 height 36
select select "2460"
click at [829, 17] on select "Select category All 1.4 oz Mini Cookie 2.75 oz Cookies 3 oz Cookies (2025) 5 oz…" at bounding box center [955, 35] width 254 height 36
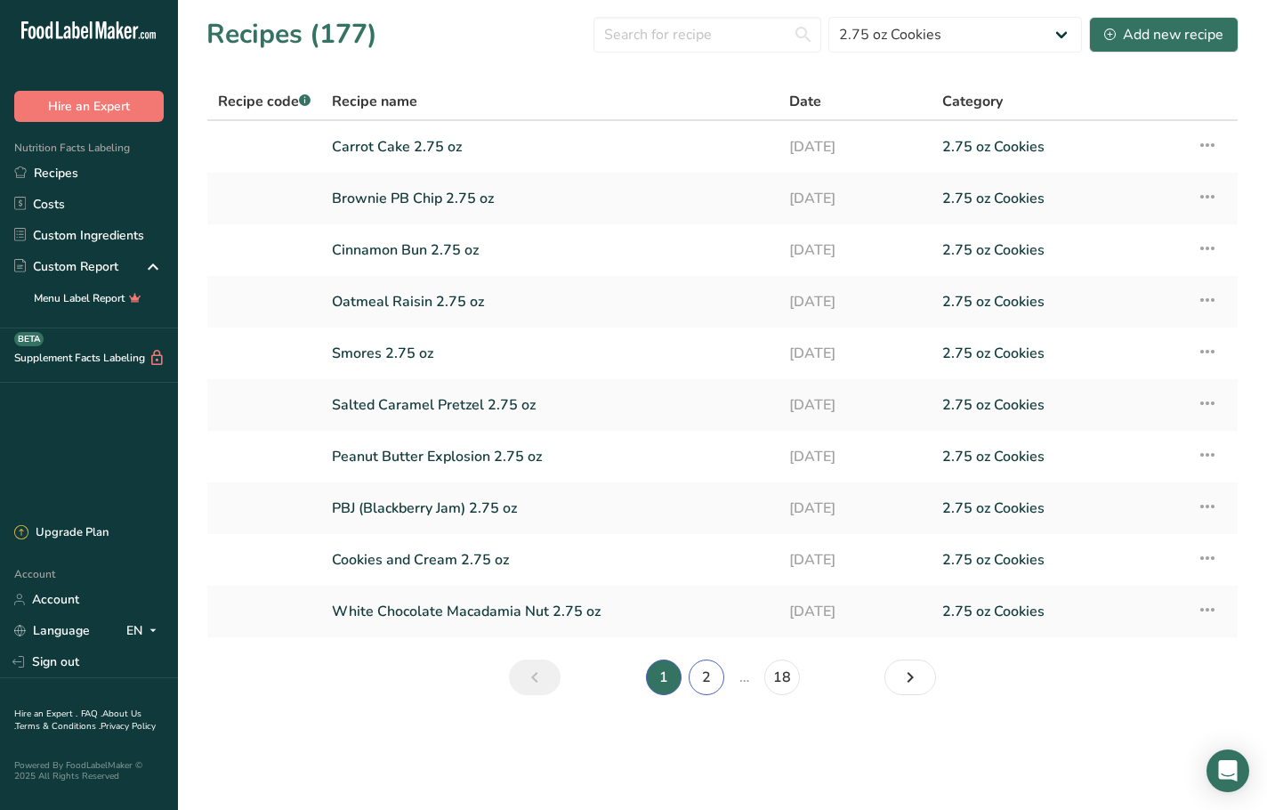
click at [716, 685] on link "2" at bounding box center [707, 677] width 36 height 36
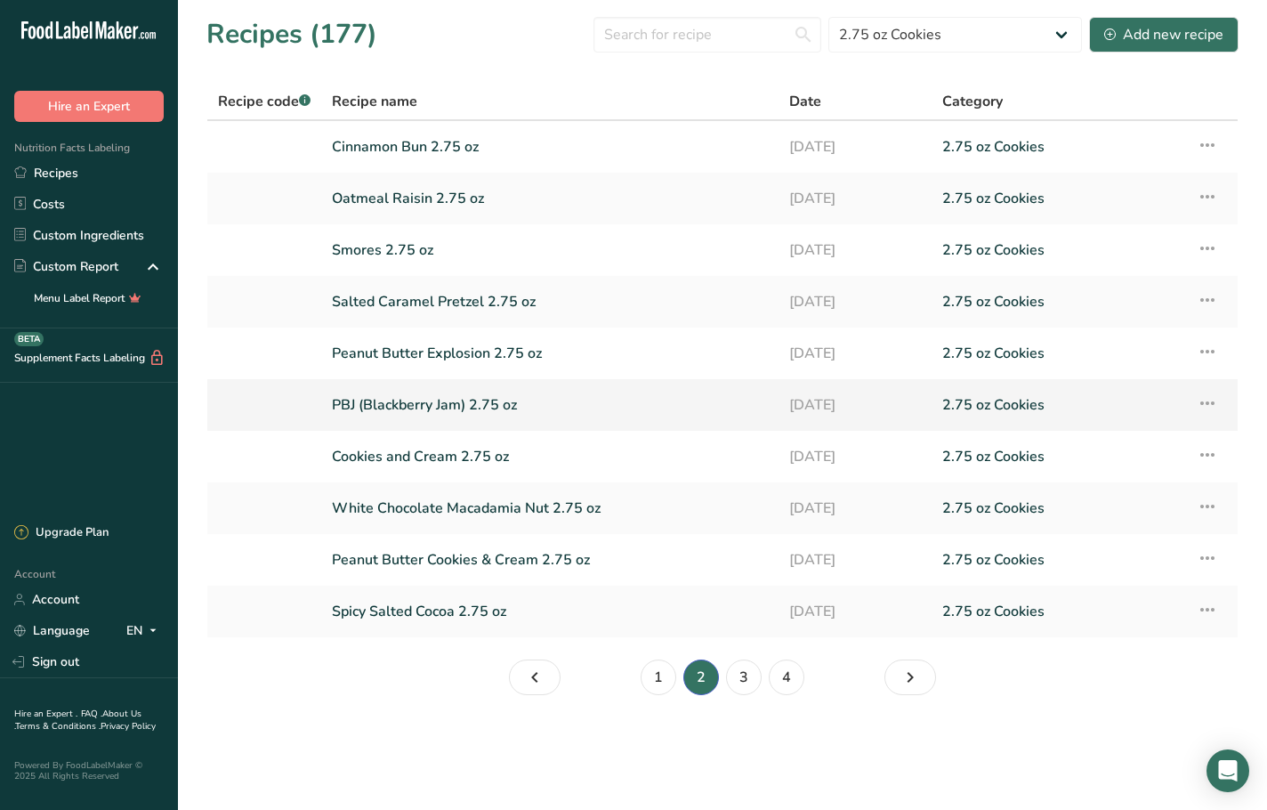
click at [446, 413] on link "PBJ (Blackberry Jam) 2.75 oz" at bounding box center [550, 404] width 436 height 37
